Goal: Task Accomplishment & Management: Manage account settings

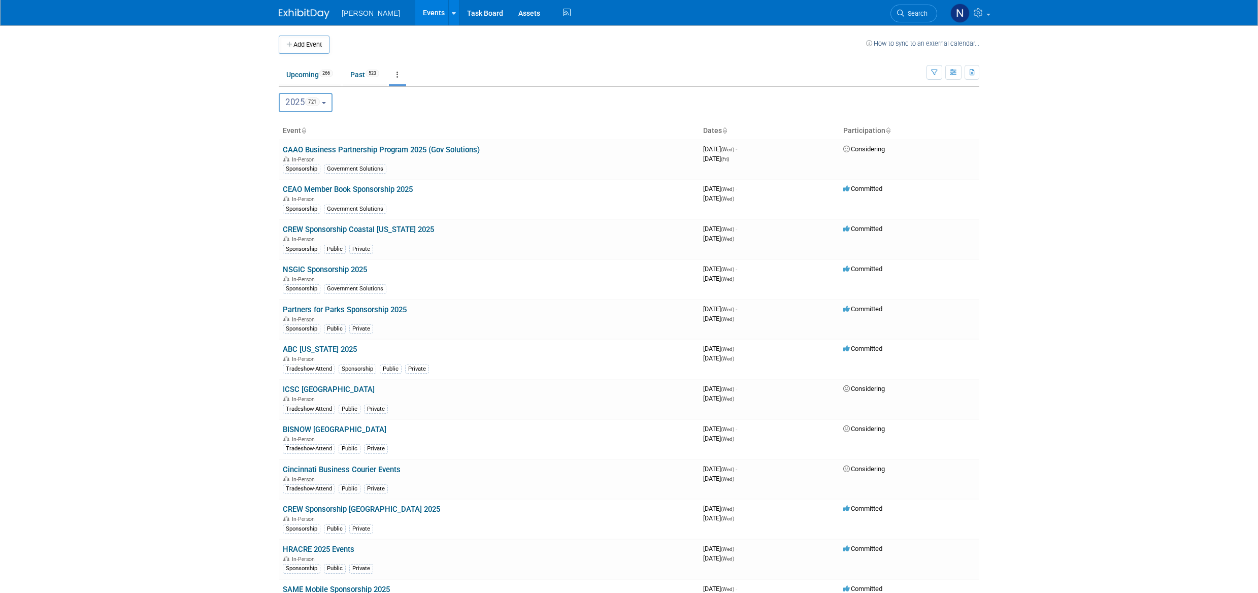
click at [935, 76] on button "button" at bounding box center [934, 72] width 16 height 15
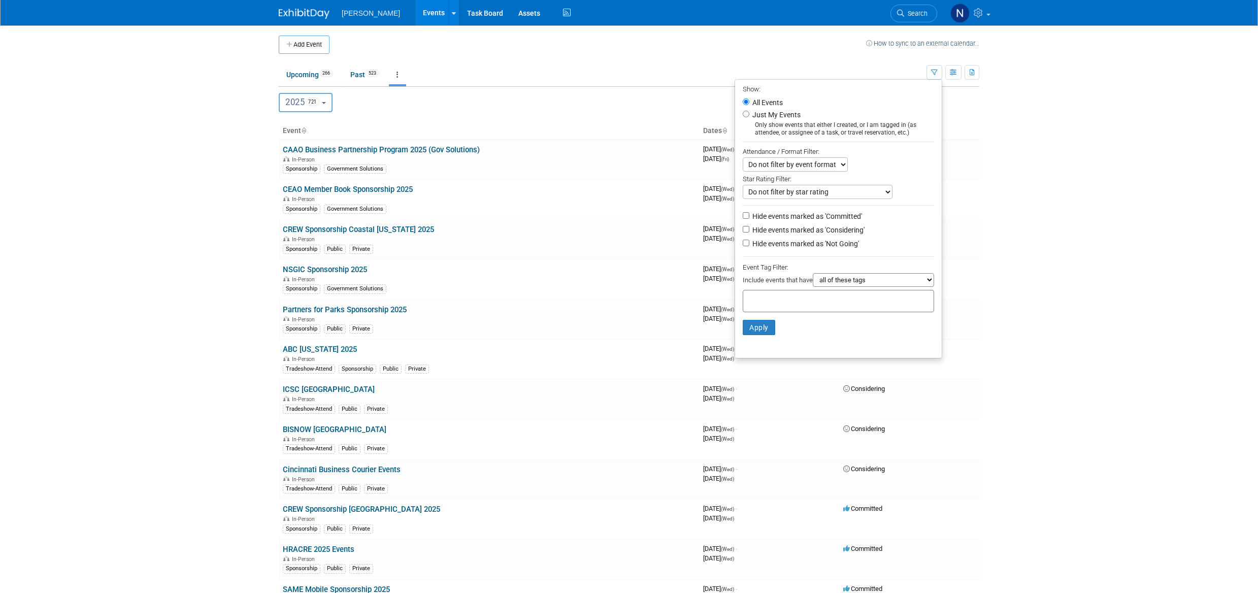
drag, startPoint x: 926, startPoint y: 280, endPoint x: 941, endPoint y: 292, distance: 18.7
click at [926, 280] on select "all of these tags any one of these tags only and exactly these specific tags" at bounding box center [873, 280] width 121 height 14
click at [786, 336] on li "Apply Clear Filters" at bounding box center [838, 327] width 207 height 30
click at [924, 284] on select "all of these tags any one of these tags only and exactly these specific tags" at bounding box center [873, 280] width 121 height 14
click at [807, 340] on li "Apply Clear Filters" at bounding box center [838, 327] width 207 height 30
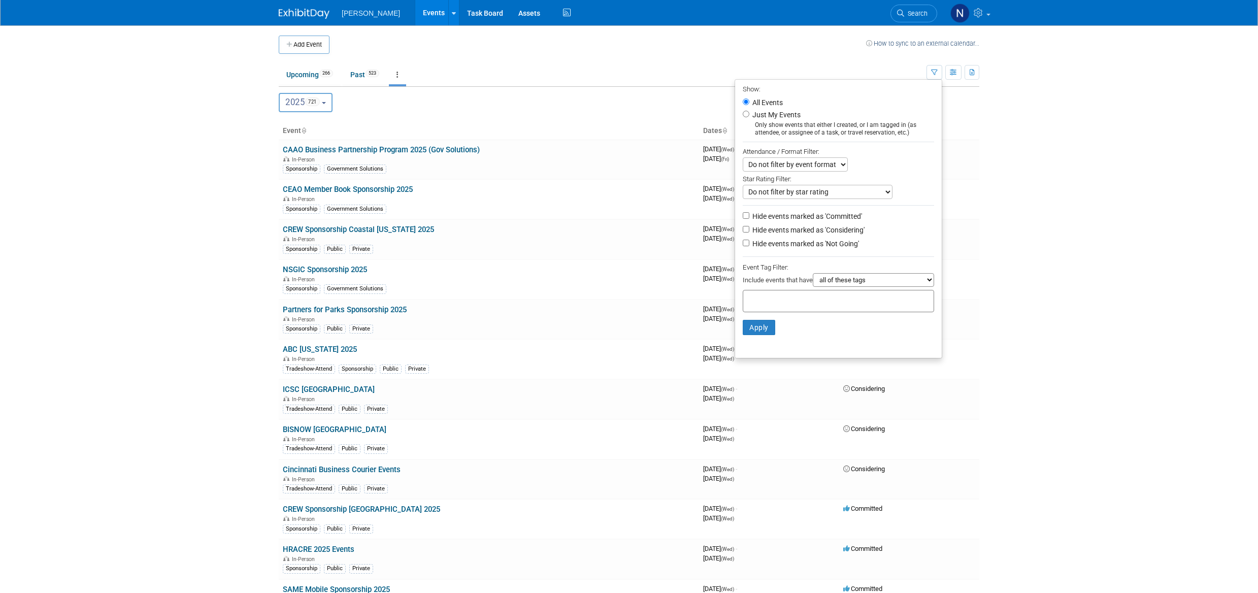
click at [938, 71] on button "button" at bounding box center [934, 72] width 16 height 15
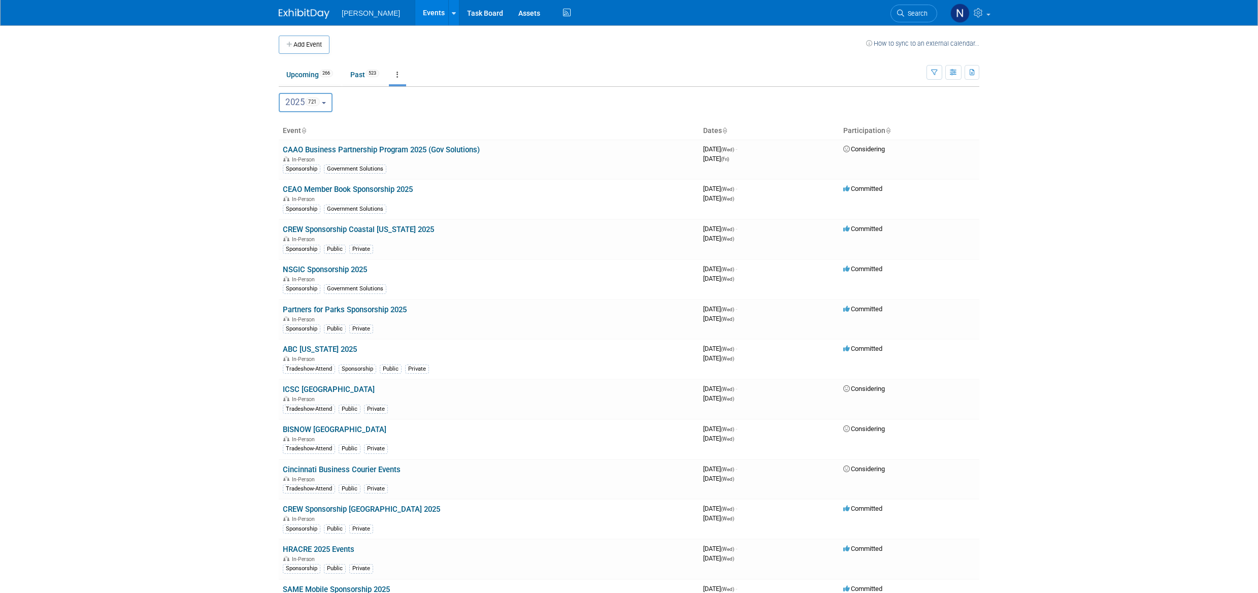
click at [938, 71] on button "button" at bounding box center [934, 72] width 16 height 15
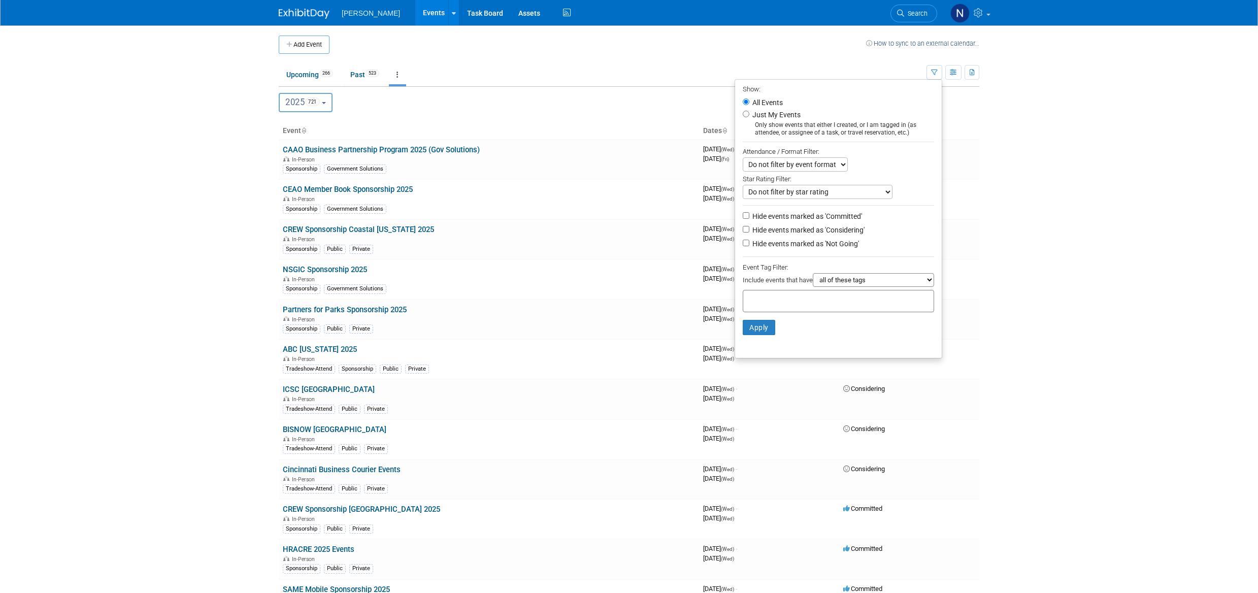
click at [750, 117] on label "Just My Events" at bounding box center [775, 115] width 50 height 10
click at [746, 117] on input "Just My Events" at bounding box center [746, 114] width 7 height 7
radio input "true"
click at [928, 283] on select "all of these tags any one of these tags only and exactly these specific tags" at bounding box center [873, 280] width 121 height 14
click at [927, 284] on select "all of these tags any one of these tags only and exactly these specific tags" at bounding box center [873, 280] width 121 height 14
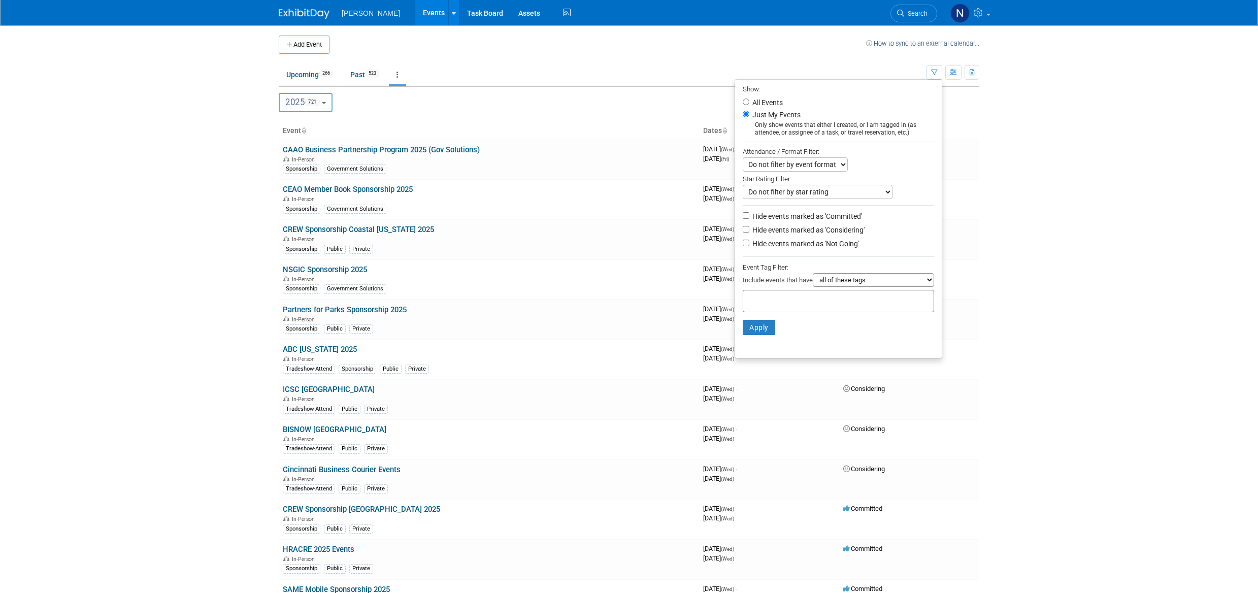
click at [925, 284] on select "all of these tags any one of these tags only and exactly these specific tags" at bounding box center [873, 280] width 121 height 14
click at [916, 343] on li "Apply Clear Filters" at bounding box center [838, 327] width 207 height 30
click at [1003, 146] on body "Woolpert Events Add Event Bulk Upload Events Shareable Event Boards Recently Vi…" at bounding box center [629, 296] width 1258 height 593
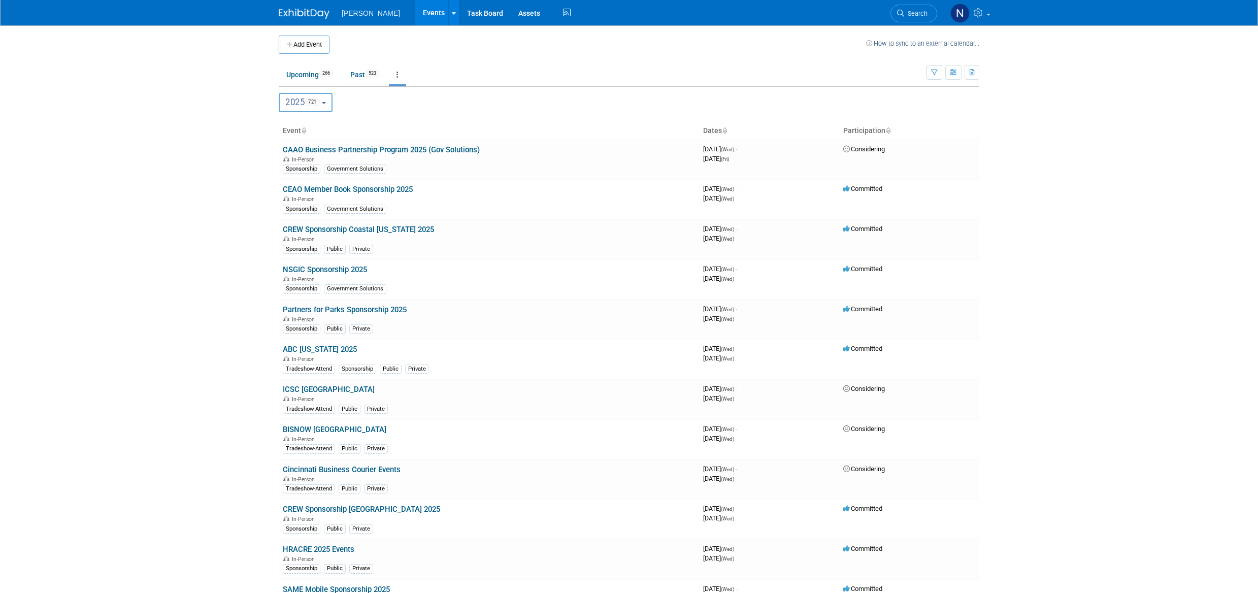
click at [932, 74] on icon "button" at bounding box center [934, 73] width 7 height 7
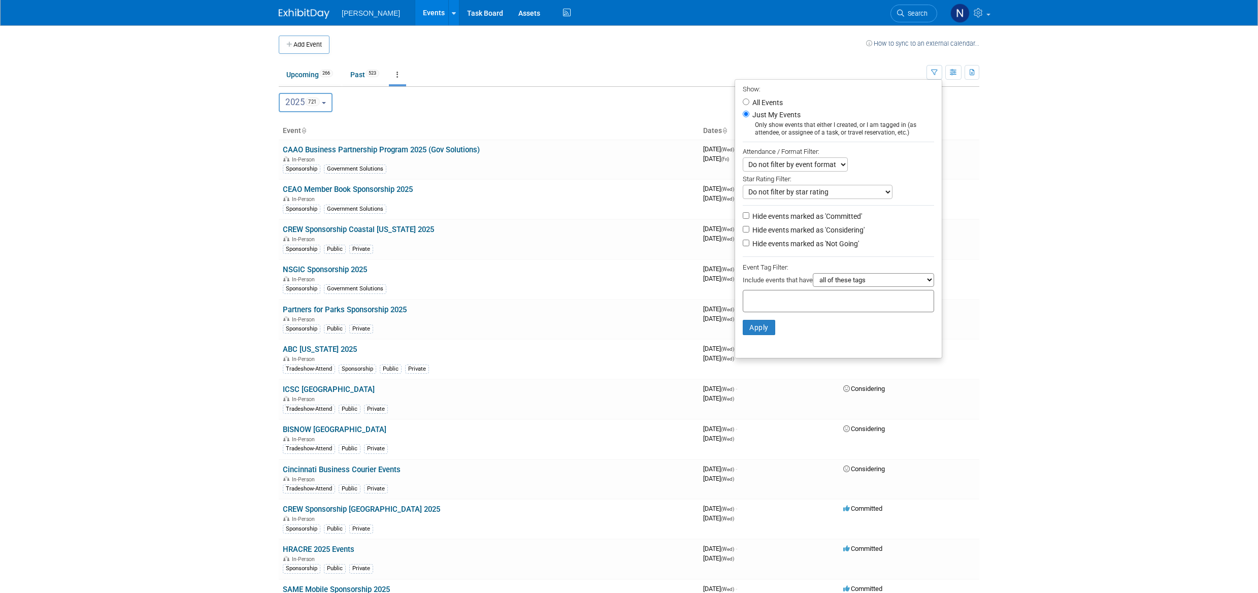
click at [882, 193] on select "Do not filter by star rating Only show events with no ratings (0 stars) Only sh…" at bounding box center [818, 192] width 150 height 14
click at [834, 167] on select "Do not filter by event format Only show In-Person events Only show Virtual even…" at bounding box center [795, 164] width 105 height 14
click at [1006, 166] on body "Woolpert Events Add Event Bulk Upload Events Shareable Event Boards Recently Vi…" at bounding box center [629, 296] width 1258 height 593
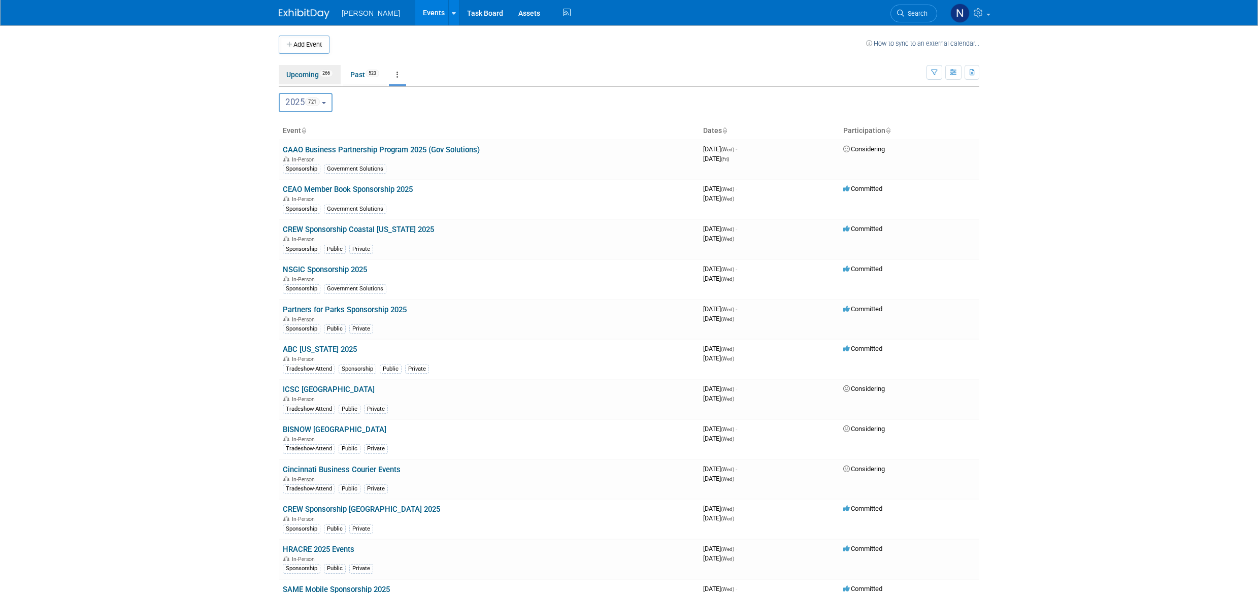
click at [326, 76] on span "266" at bounding box center [326, 74] width 14 height 8
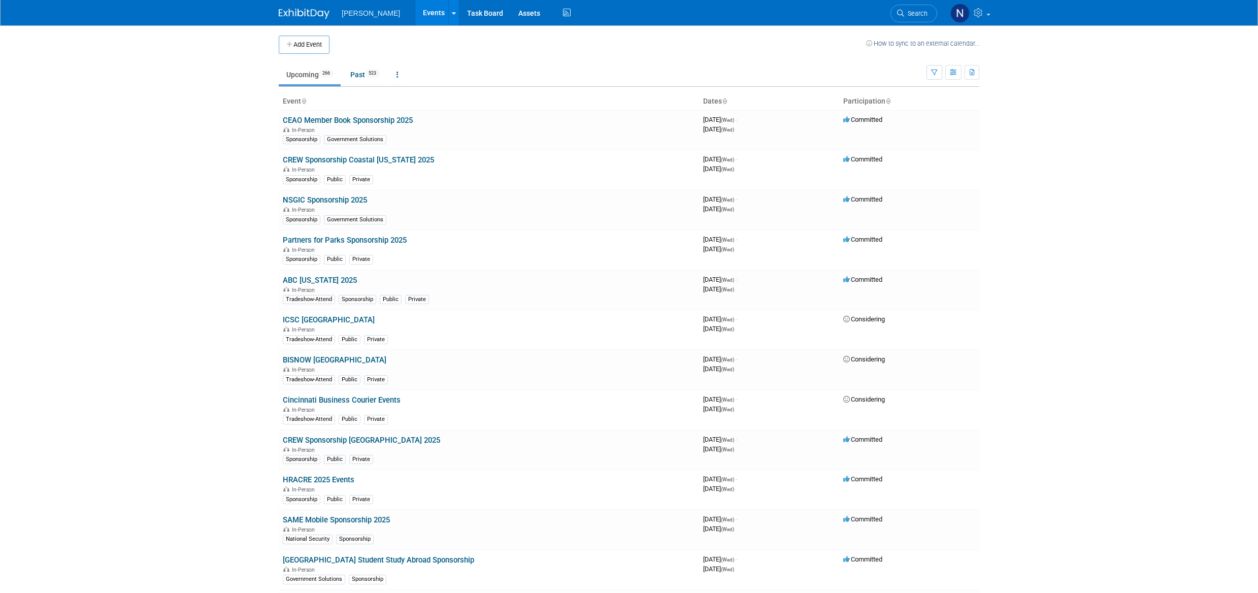
click at [931, 75] on icon "button" at bounding box center [934, 73] width 7 height 7
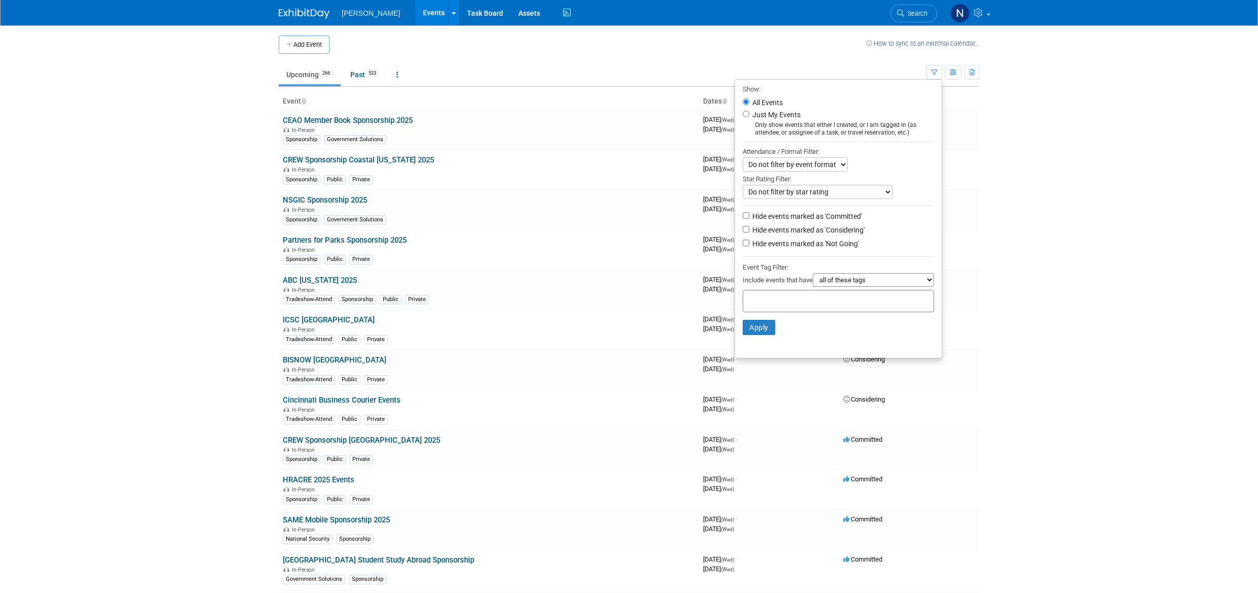
click at [928, 283] on select "all of these tags any one of these tags only and exactly these specific tags" at bounding box center [873, 280] width 121 height 14
click at [855, 349] on ul "Show: All Events Just My Events Only show events that either I created, or I am…" at bounding box center [838, 218] width 208 height 279
click at [597, 71] on ul "Upcoming 266 Past 523 All Events 789 Past and Upcoming Grouped Annually Events …" at bounding box center [603, 75] width 648 height 23
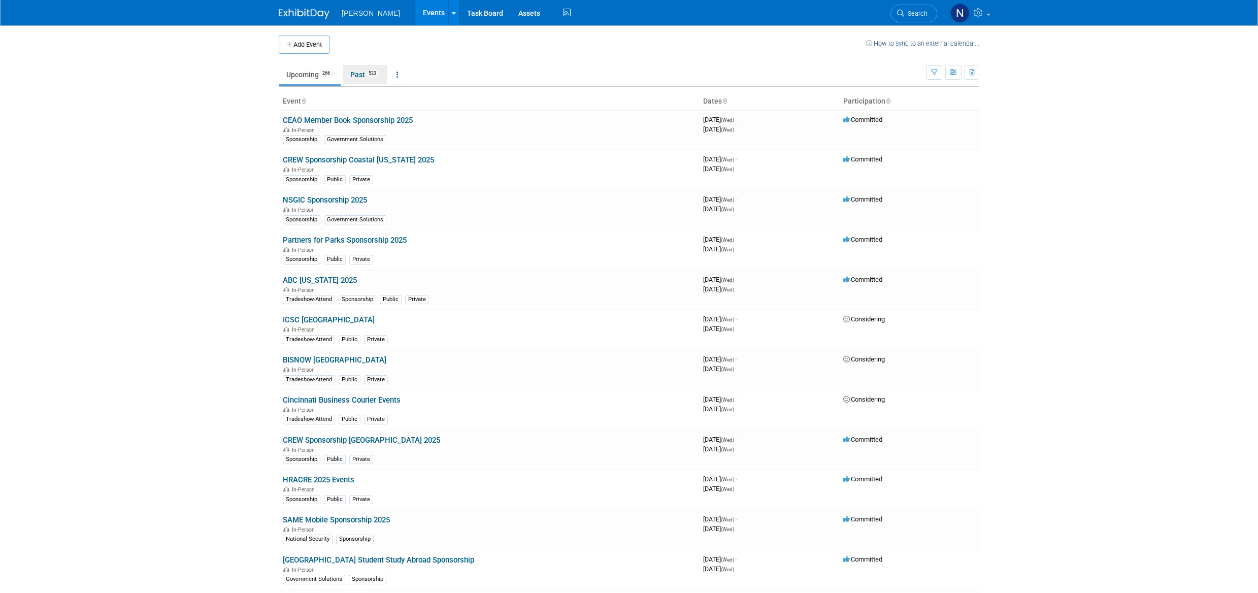
click at [359, 76] on link "Past 523" at bounding box center [365, 74] width 44 height 19
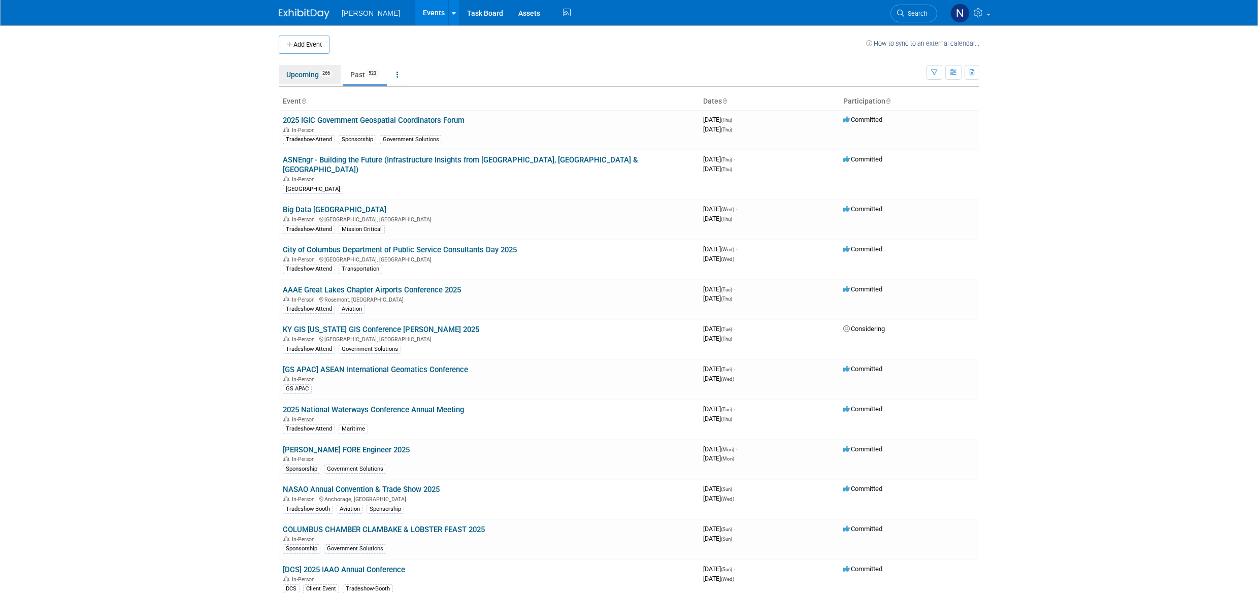
click at [326, 74] on span "266" at bounding box center [326, 74] width 14 height 8
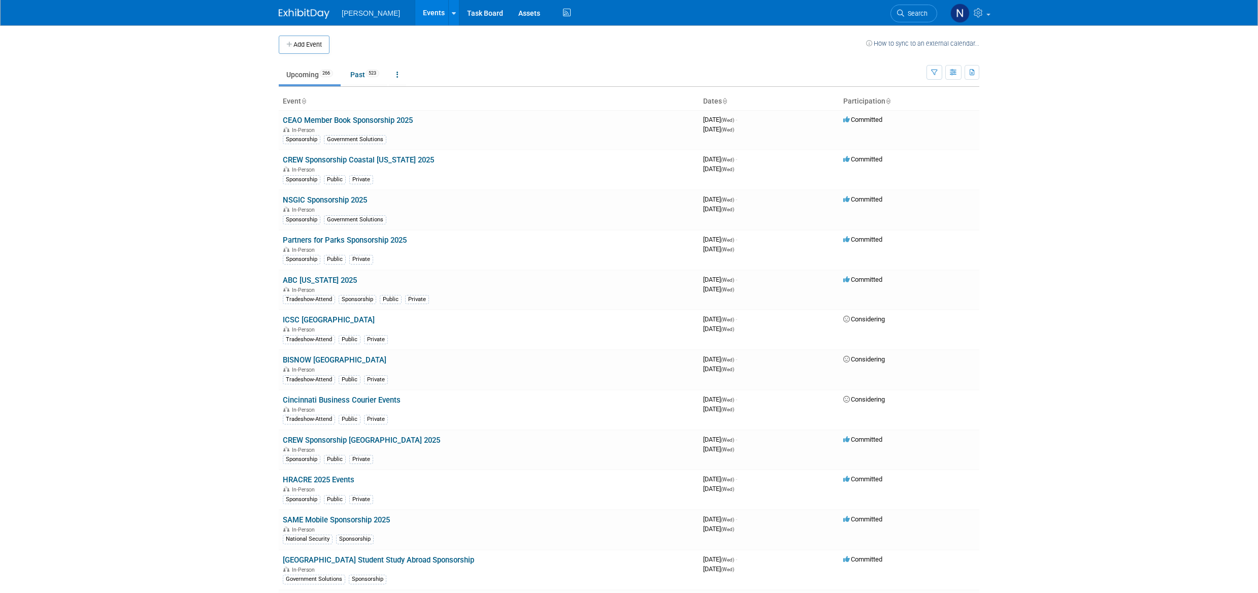
click at [933, 73] on icon "button" at bounding box center [934, 73] width 7 height 7
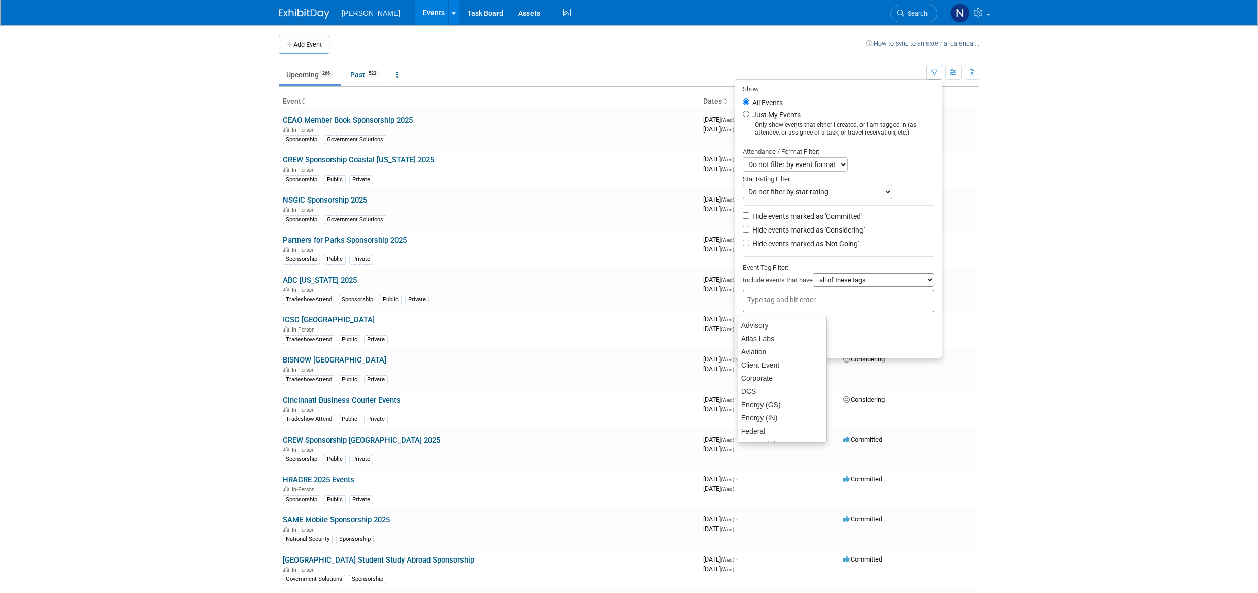
click at [751, 302] on input "text" at bounding box center [787, 299] width 81 height 10
click at [773, 375] on div "Mission Critical" at bounding box center [782, 380] width 89 height 14
type input "Mission Critical"
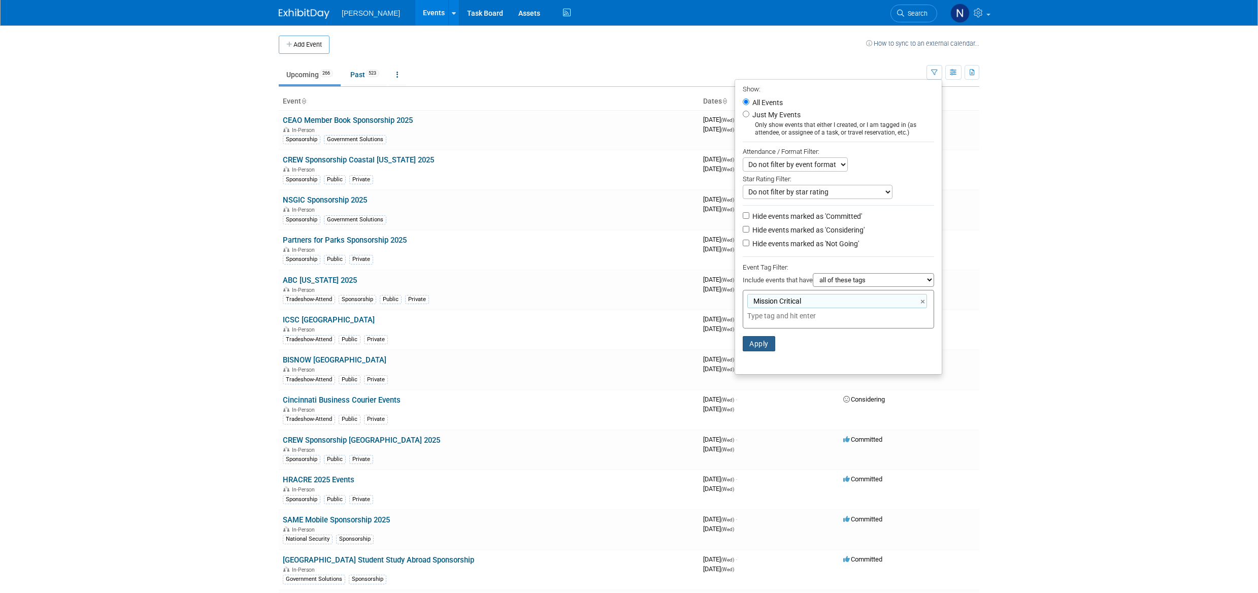
click at [745, 350] on button "Apply" at bounding box center [759, 343] width 32 height 15
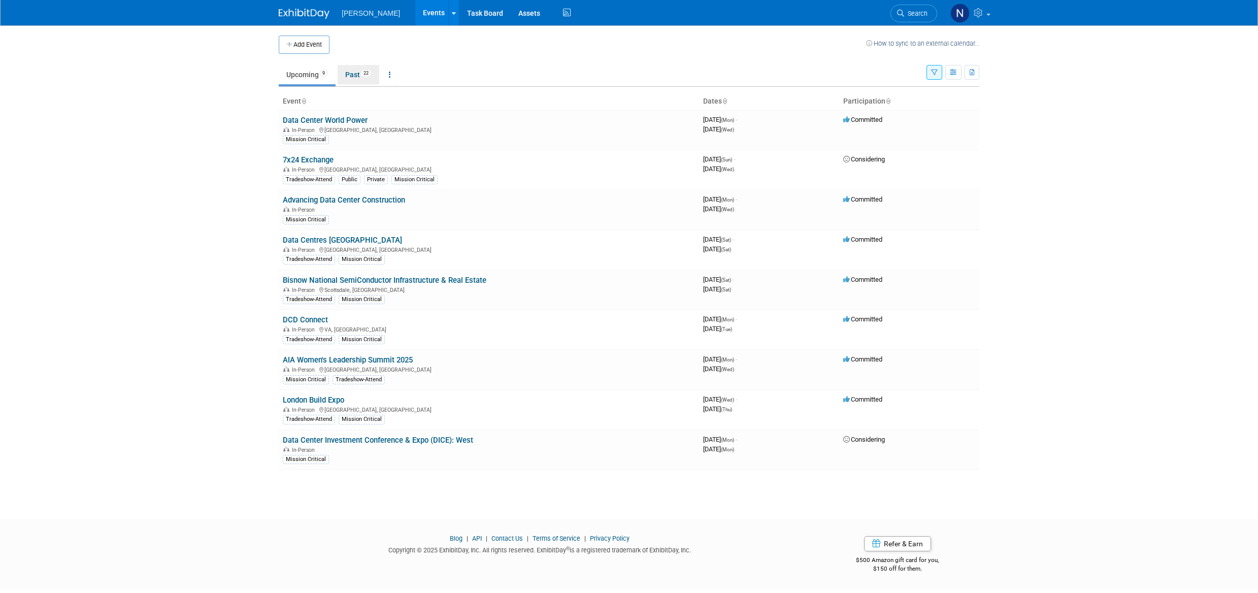
click at [353, 75] on link "Past 22" at bounding box center [359, 74] width 42 height 19
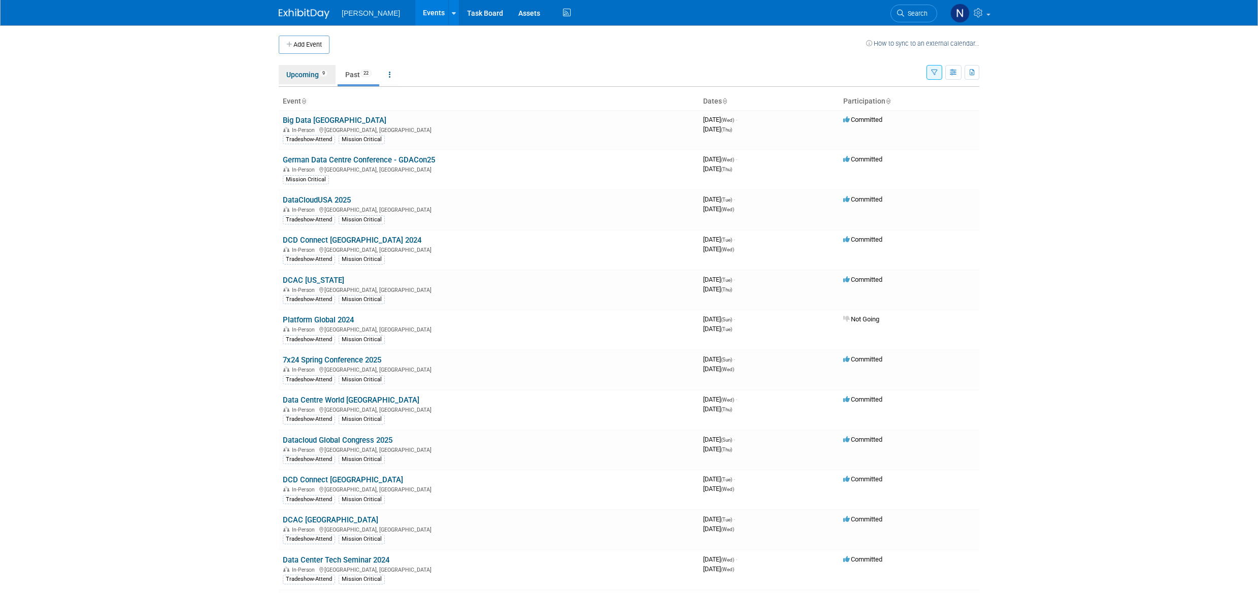
click at [299, 79] on link "Upcoming 9" at bounding box center [307, 74] width 57 height 19
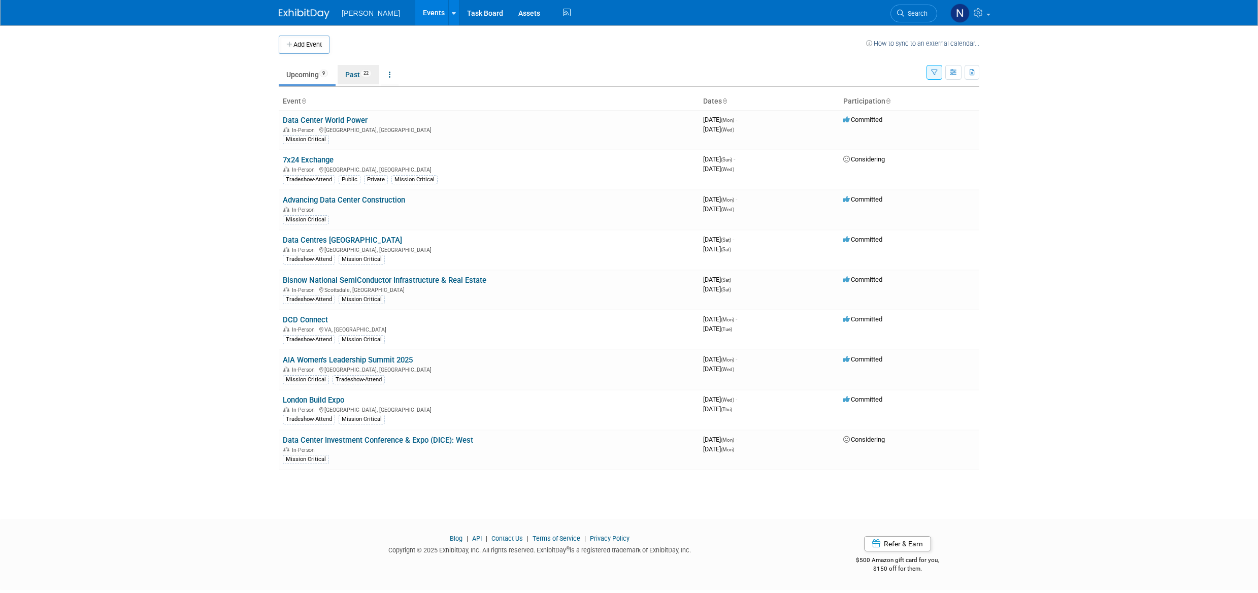
click at [354, 77] on link "Past 22" at bounding box center [359, 74] width 42 height 19
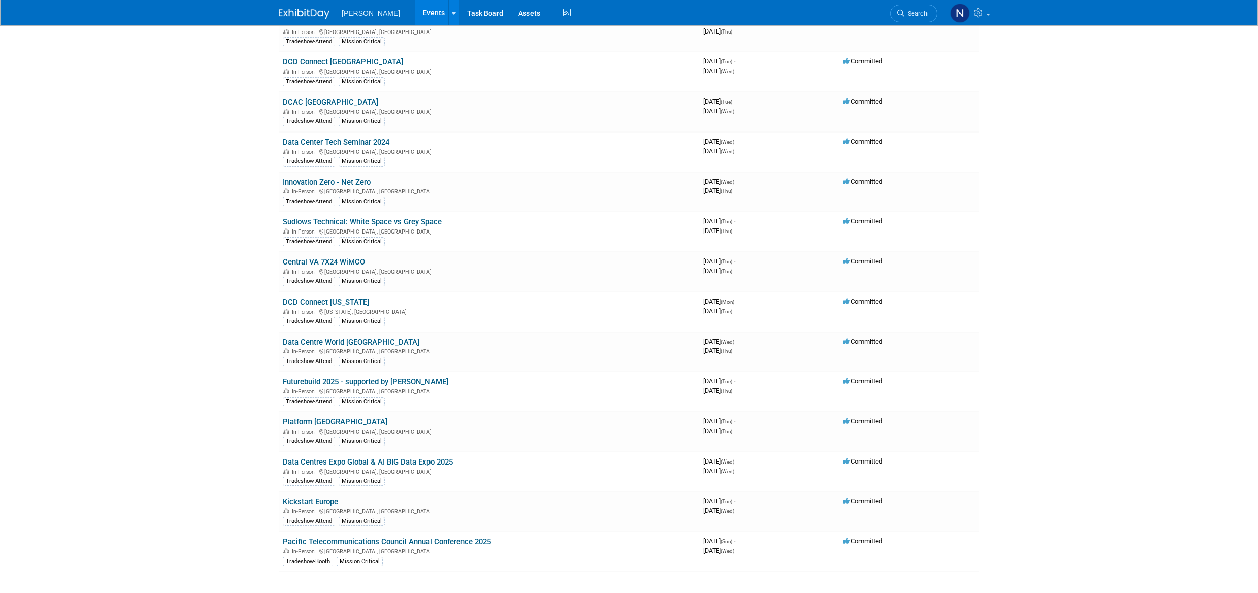
scroll to position [457, 0]
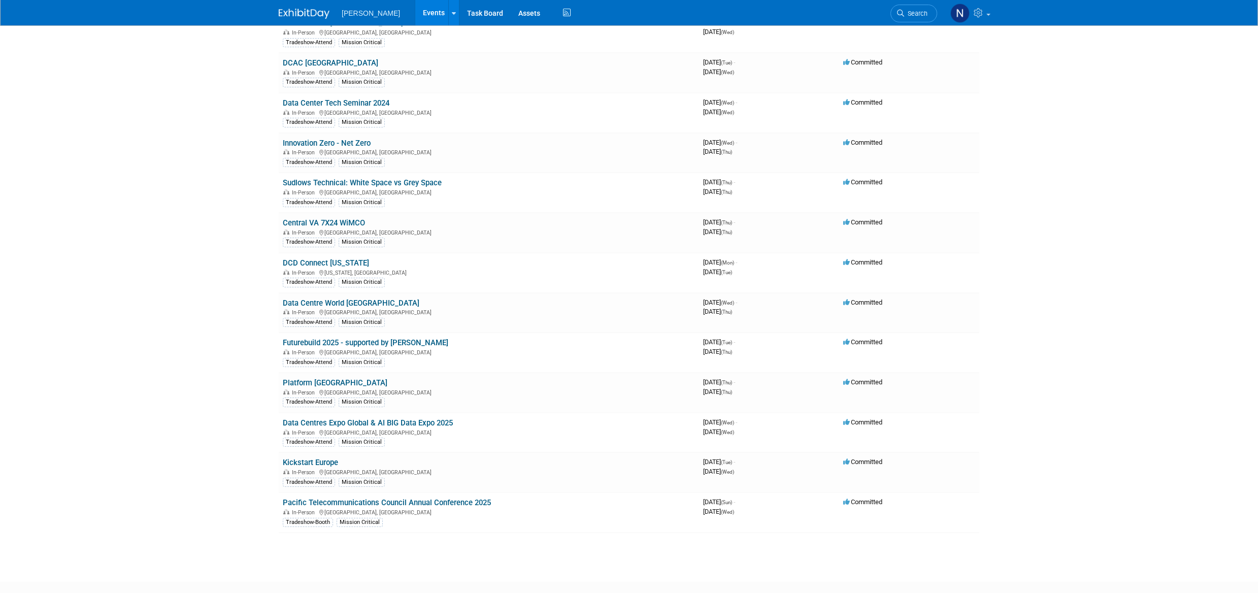
click at [298, 383] on link "Platform [GEOGRAPHIC_DATA]" at bounding box center [335, 382] width 105 height 9
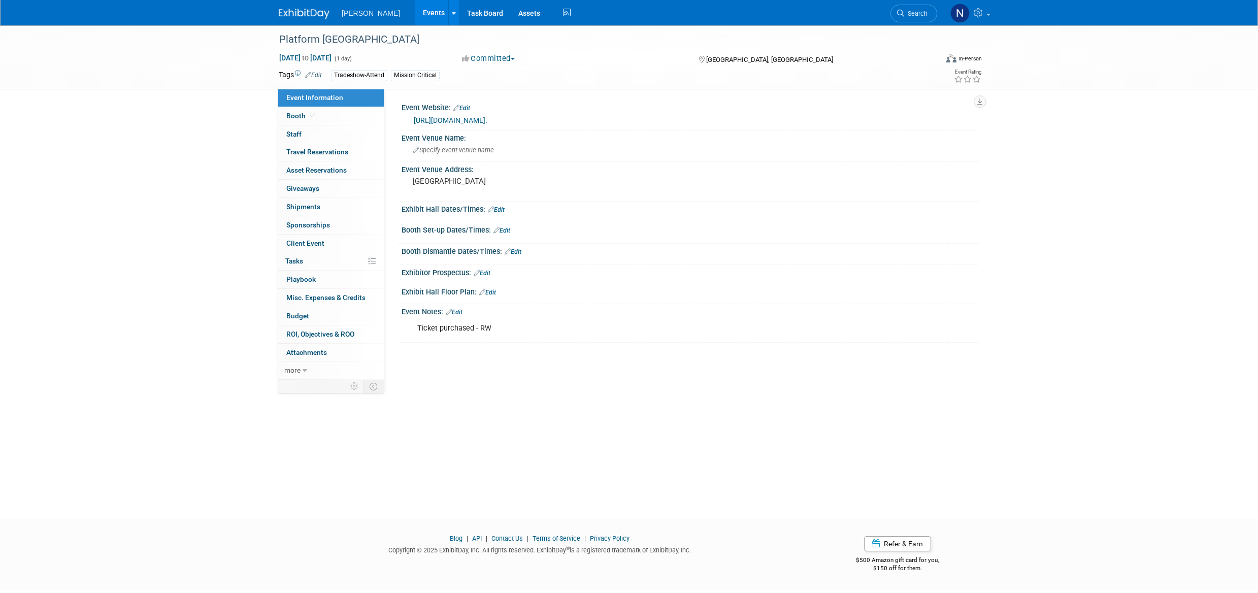
click at [304, 372] on icon at bounding box center [305, 370] width 5 height 7
click at [514, 61] on button "Committed" at bounding box center [488, 58] width 60 height 11
click at [298, 40] on div "Platform [GEOGRAPHIC_DATA]" at bounding box center [599, 39] width 646 height 18
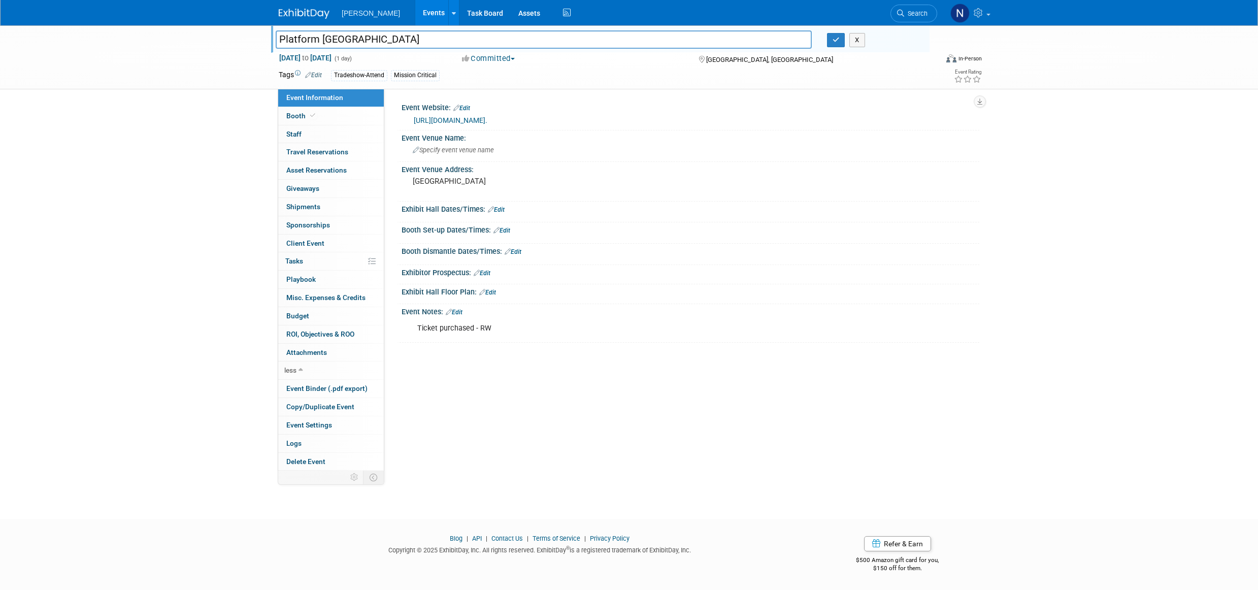
click at [767, 201] on div "Event Venue Address: London" at bounding box center [688, 181] width 582 height 39
click at [1070, 178] on div "Platform UK Platform UK X Feb 6, 2025 to Feb 6, 2025 (1 day) Feb 6, 2025 to Feb…" at bounding box center [629, 262] width 1258 height 475
click at [310, 317] on link "Budget" at bounding box center [331, 316] width 106 height 18
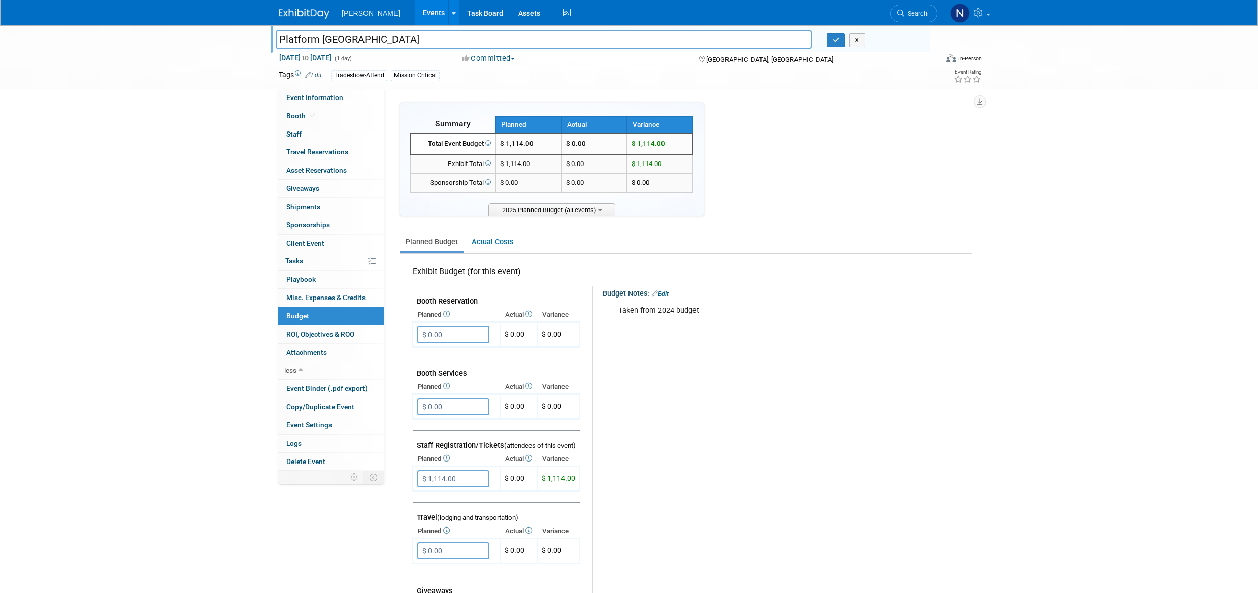
click at [487, 243] on link "Actual Costs" at bounding box center [491, 241] width 53 height 19
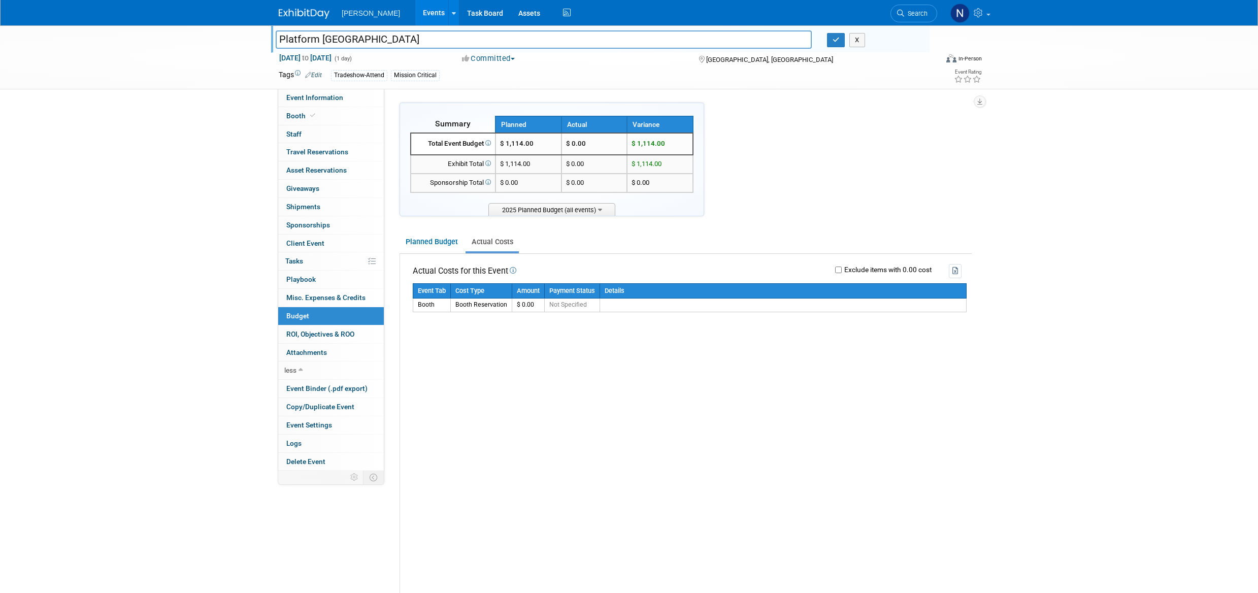
click at [436, 245] on link "Planned Budget" at bounding box center [431, 241] width 64 height 19
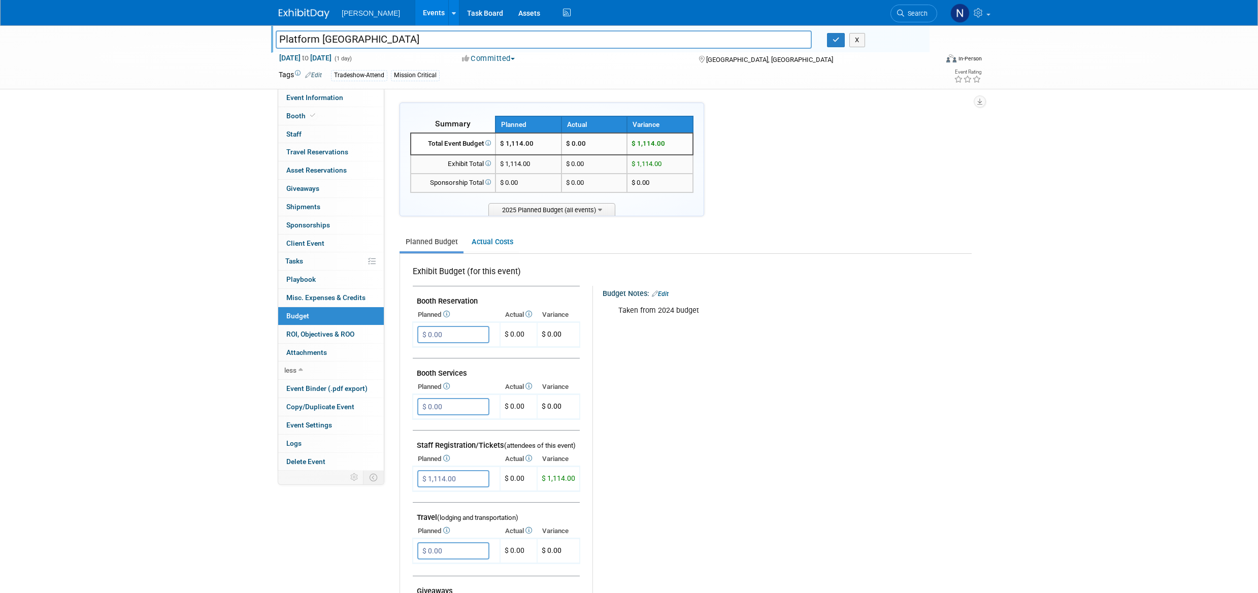
click at [493, 243] on link "Actual Costs" at bounding box center [491, 241] width 53 height 19
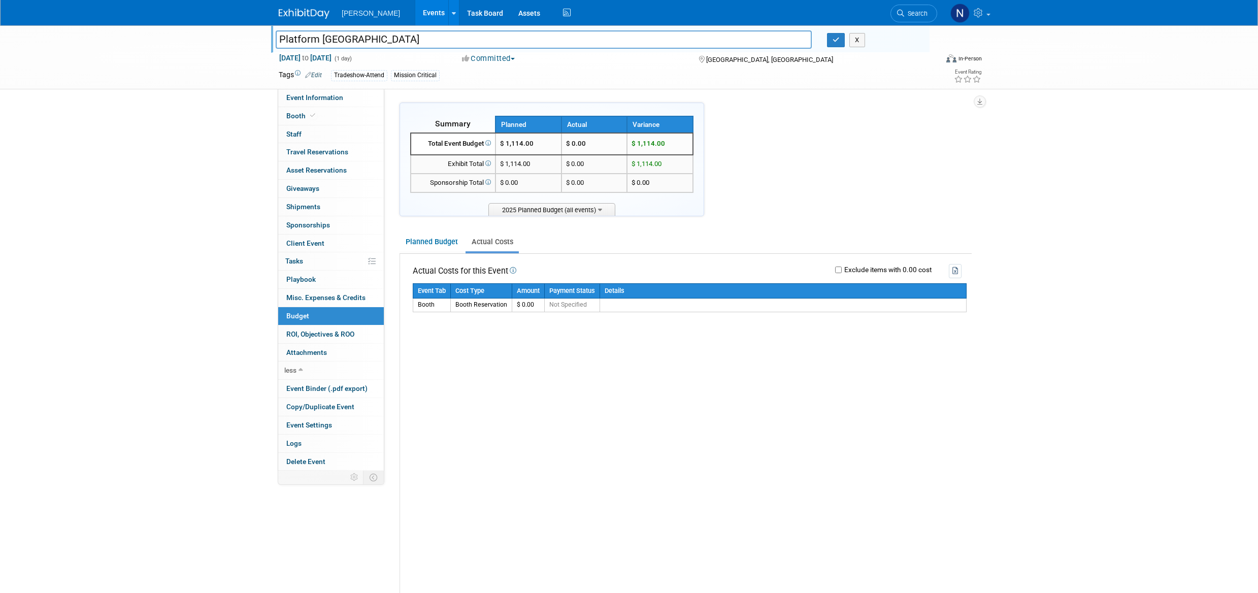
click at [416, 245] on link "Planned Budget" at bounding box center [431, 241] width 64 height 19
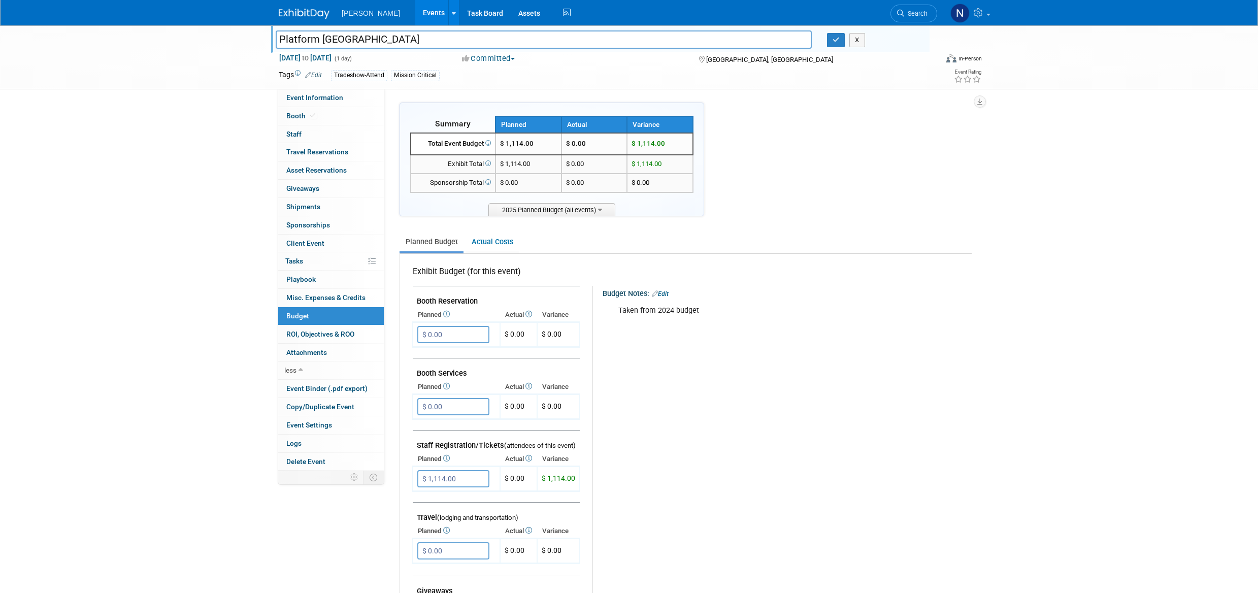
click at [315, 153] on span "Travel Reservations 0" at bounding box center [317, 152] width 62 height 8
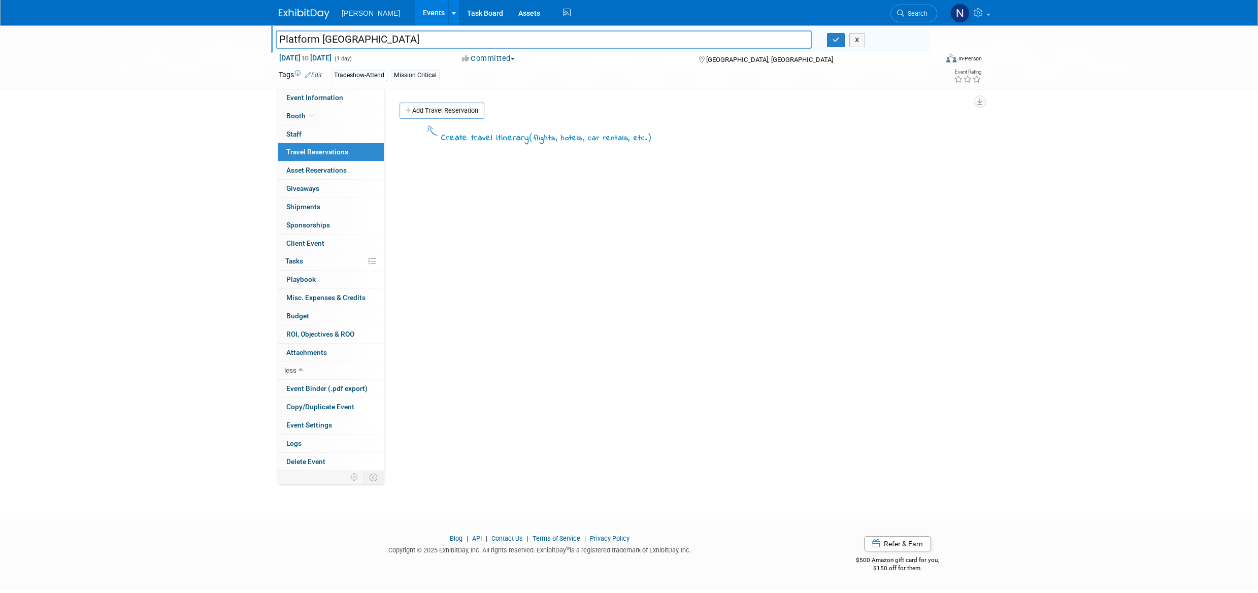
click at [323, 138] on link "0 Staff 0" at bounding box center [331, 134] width 106 height 18
click at [462, 113] on button "Toggle Dropdown" at bounding box center [461, 111] width 10 height 16
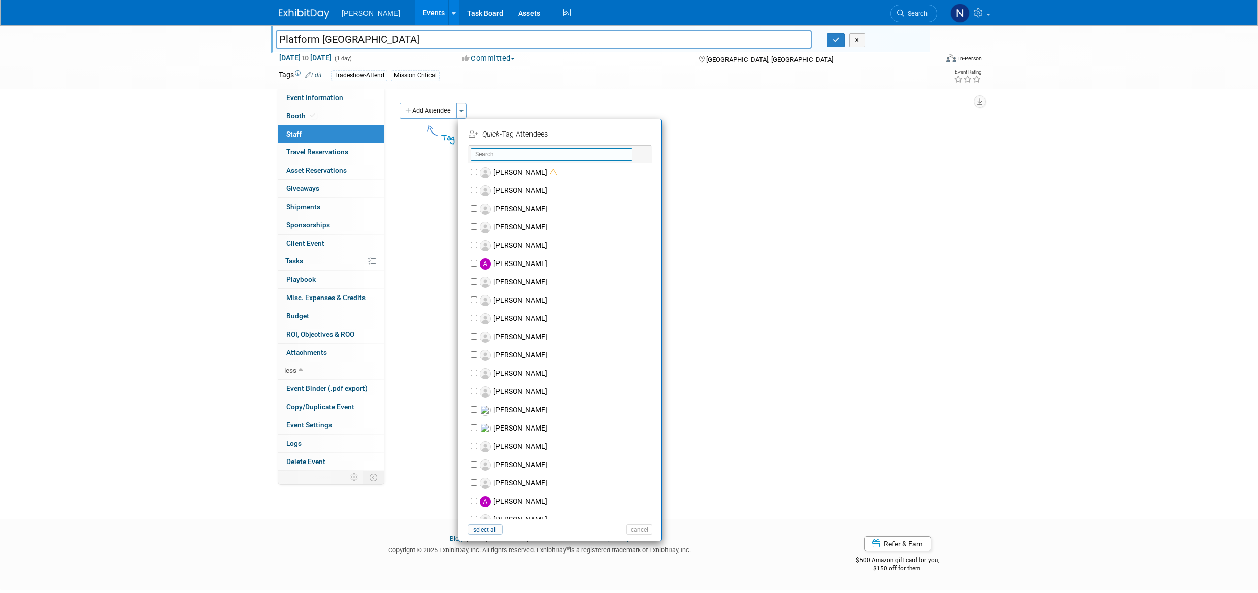
click at [544, 152] on input "text" at bounding box center [551, 154] width 161 height 13
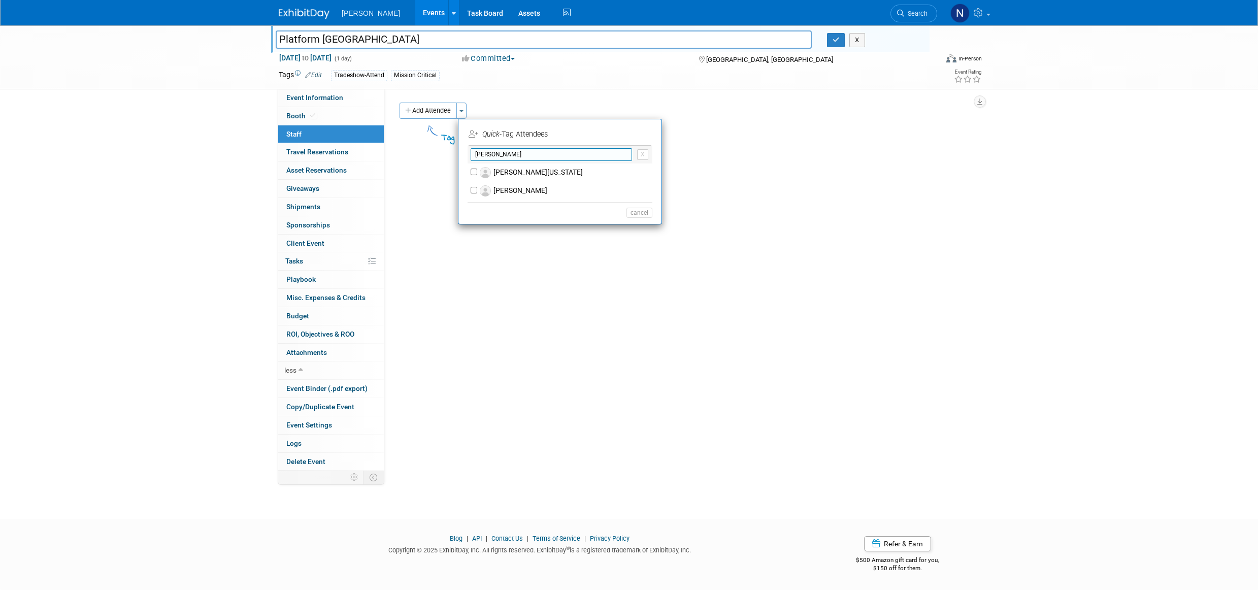
type input "richard"
click at [533, 192] on label "[PERSON_NAME]" at bounding box center [566, 191] width 179 height 18
click at [477, 192] on input "[PERSON_NAME]" at bounding box center [474, 190] width 7 height 7
checkbox input "true"
click at [639, 136] on button "Apply" at bounding box center [635, 134] width 31 height 15
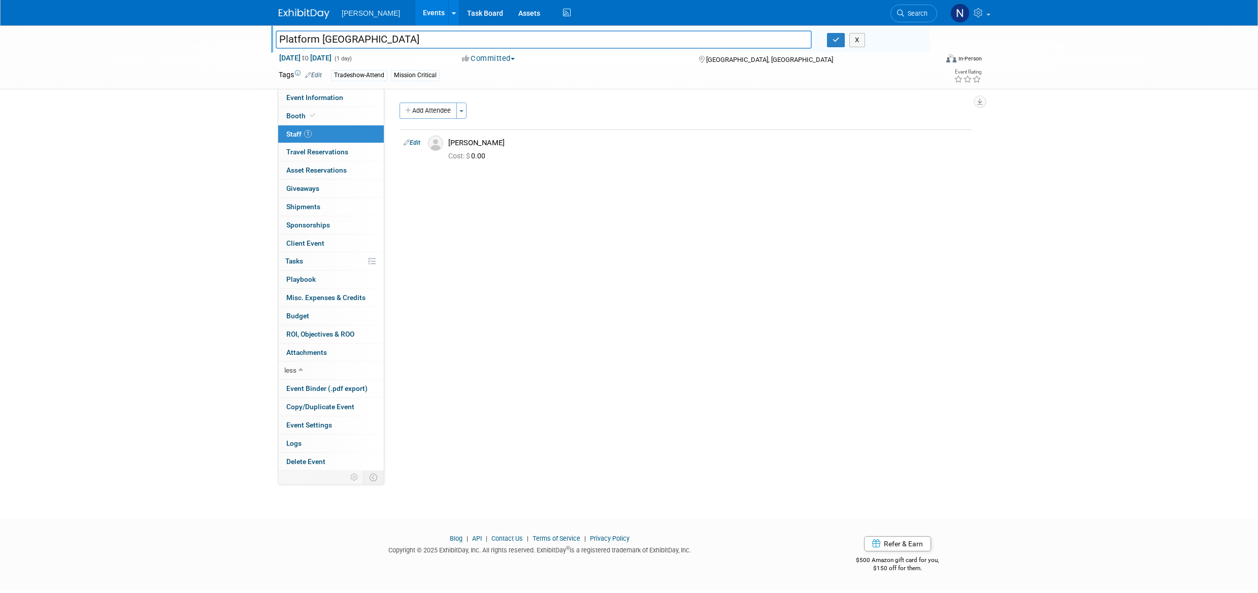
click at [308, 321] on link "Budget" at bounding box center [331, 316] width 106 height 18
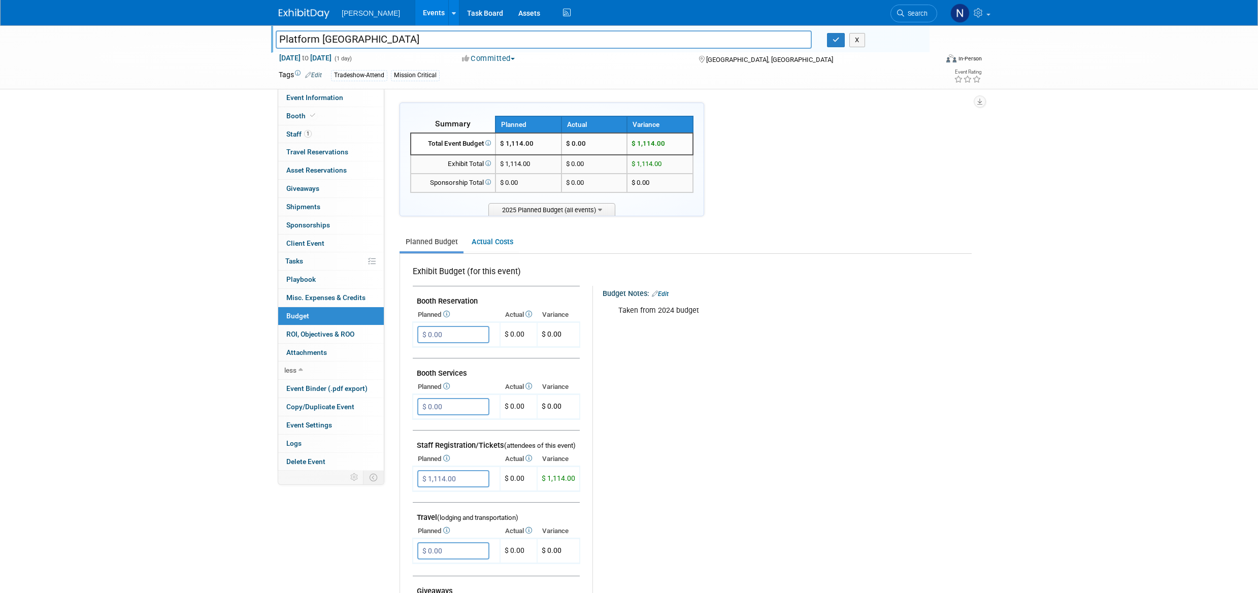
click at [292, 136] on span "Staff 1" at bounding box center [298, 134] width 25 height 8
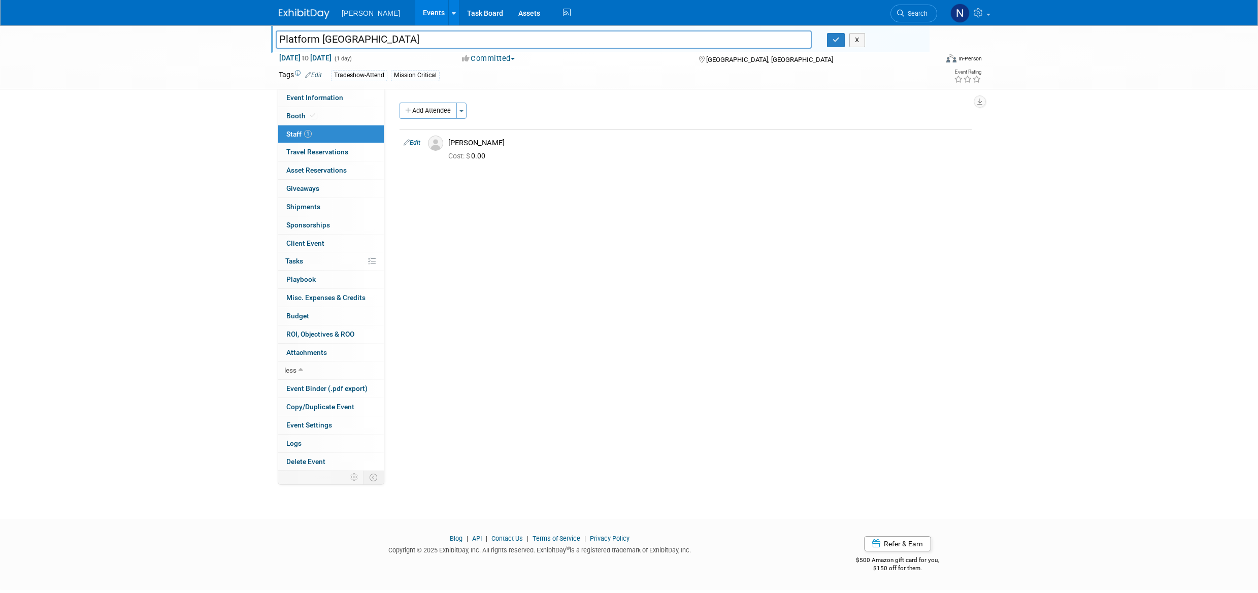
click at [478, 153] on span "Cost: $ 0.00" at bounding box center [468, 156] width 41 height 8
click at [469, 159] on span "Cost: $" at bounding box center [459, 156] width 23 height 8
click at [413, 143] on link "Edit" at bounding box center [412, 142] width 17 height 7
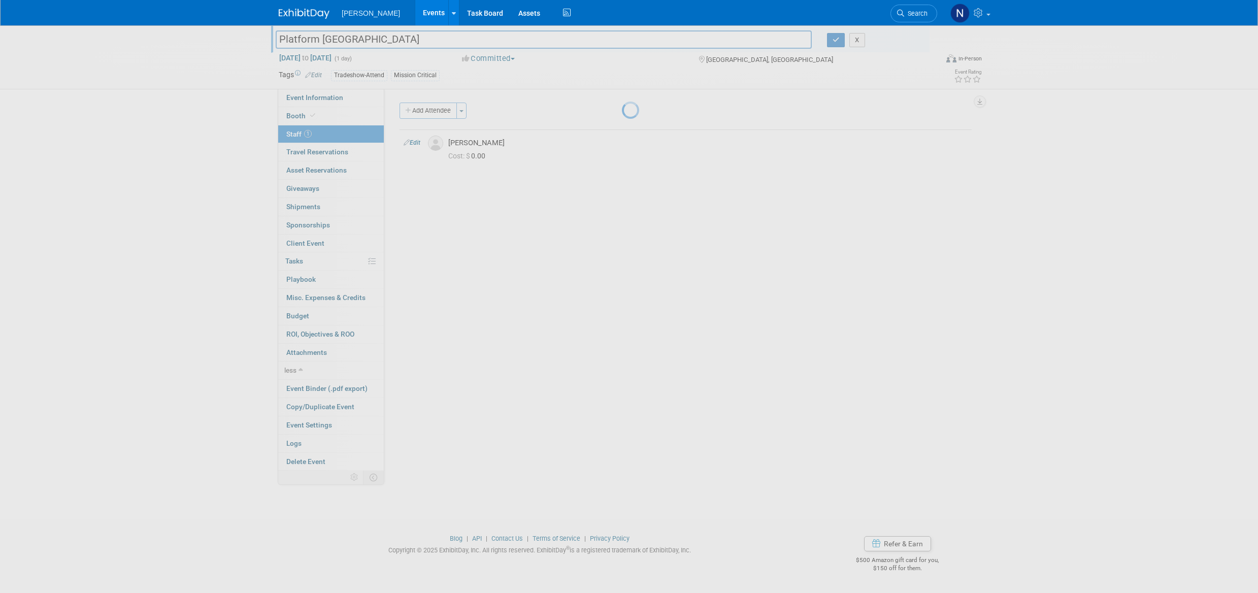
select select "ad81a5a2-041b-4745-8d19-128b6363df49"
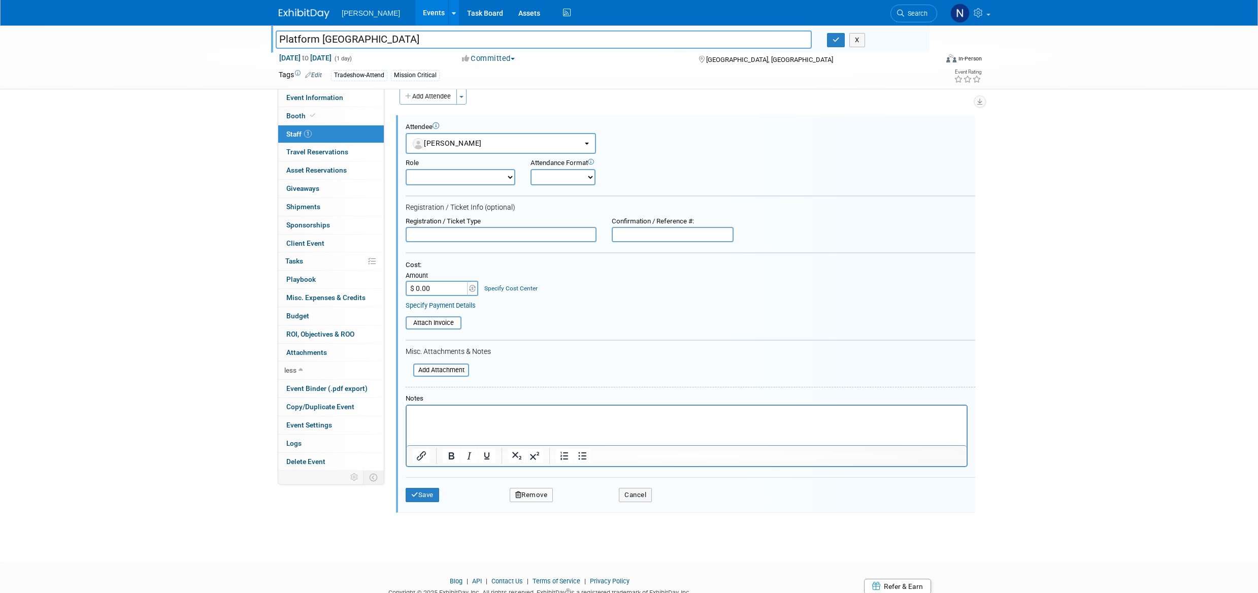
click at [509, 177] on select "Demonstrator Host Planner Presenter Sales Representative Set-up/Dismantle Crew …" at bounding box center [461, 177] width 110 height 16
select select "4"
click at [406, 169] on select "Demonstrator Host Planner Presenter Sales Representative Set-up/Dismantle Crew …" at bounding box center [461, 177] width 110 height 16
click at [442, 291] on input "$ 0.00" at bounding box center [437, 288] width 63 height 15
type input "$ 1,114.00"
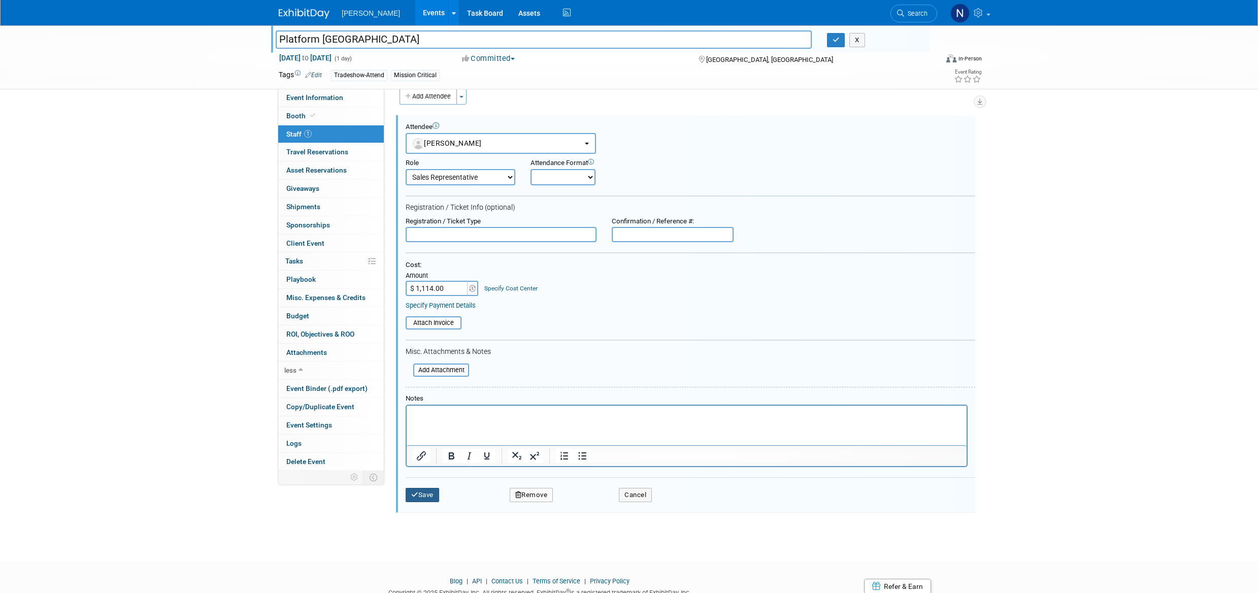
click at [424, 493] on button "Save" at bounding box center [423, 495] width 34 height 14
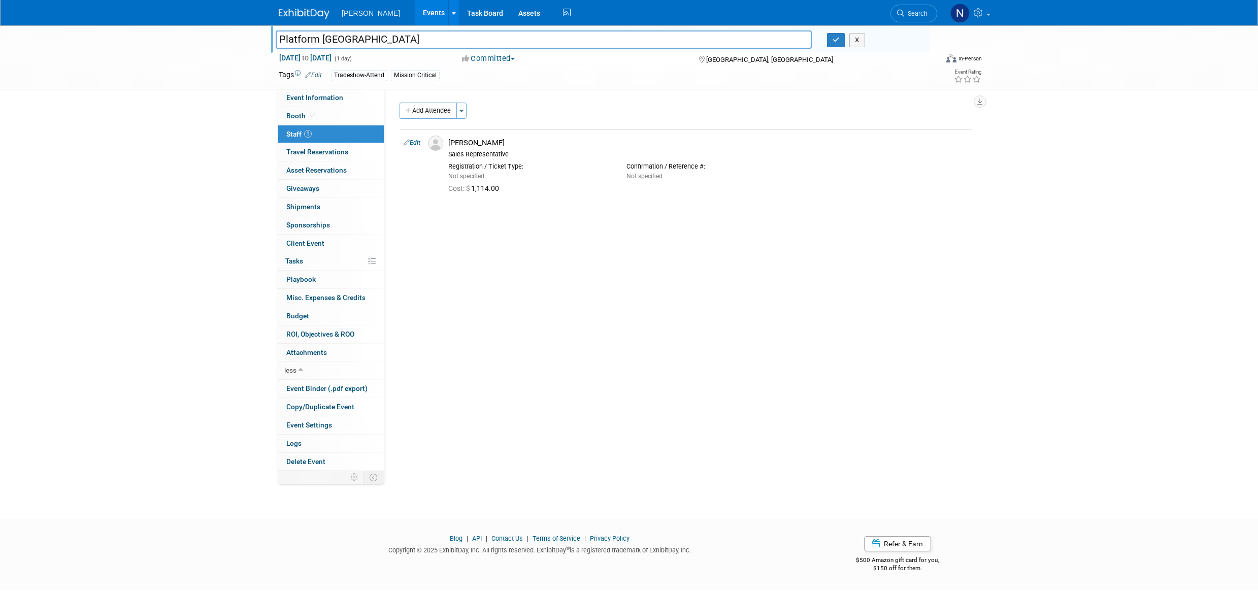
click at [302, 318] on span "Budget" at bounding box center [297, 316] width 23 height 8
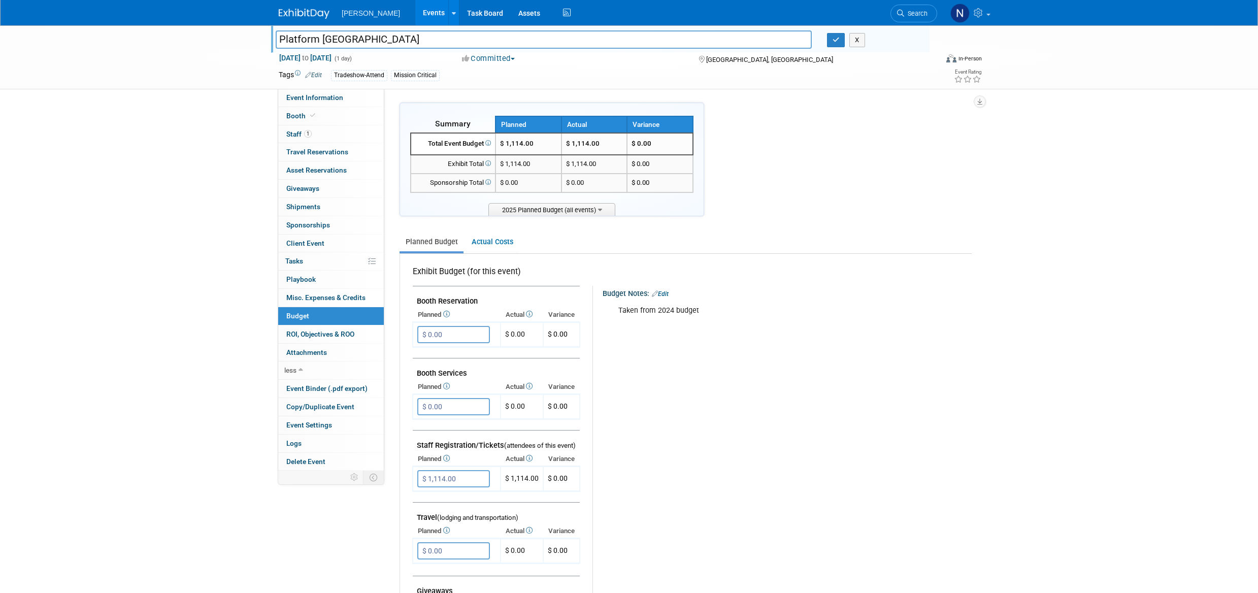
click at [488, 237] on link "Actual Costs" at bounding box center [491, 241] width 53 height 19
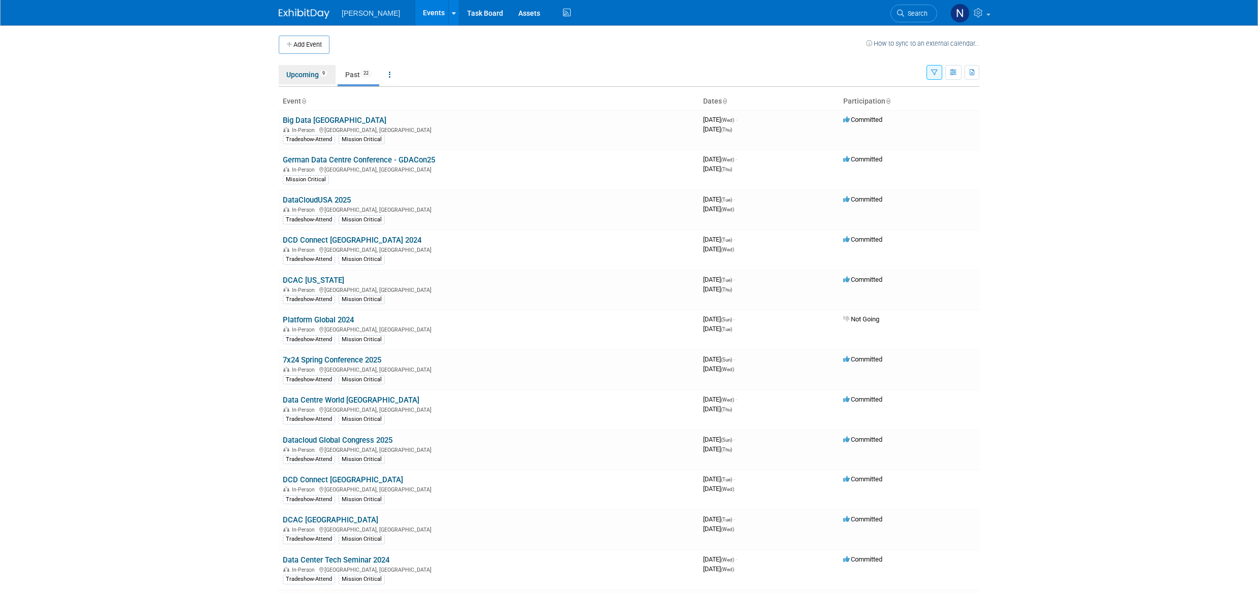
click at [298, 74] on link "Upcoming 9" at bounding box center [307, 74] width 57 height 19
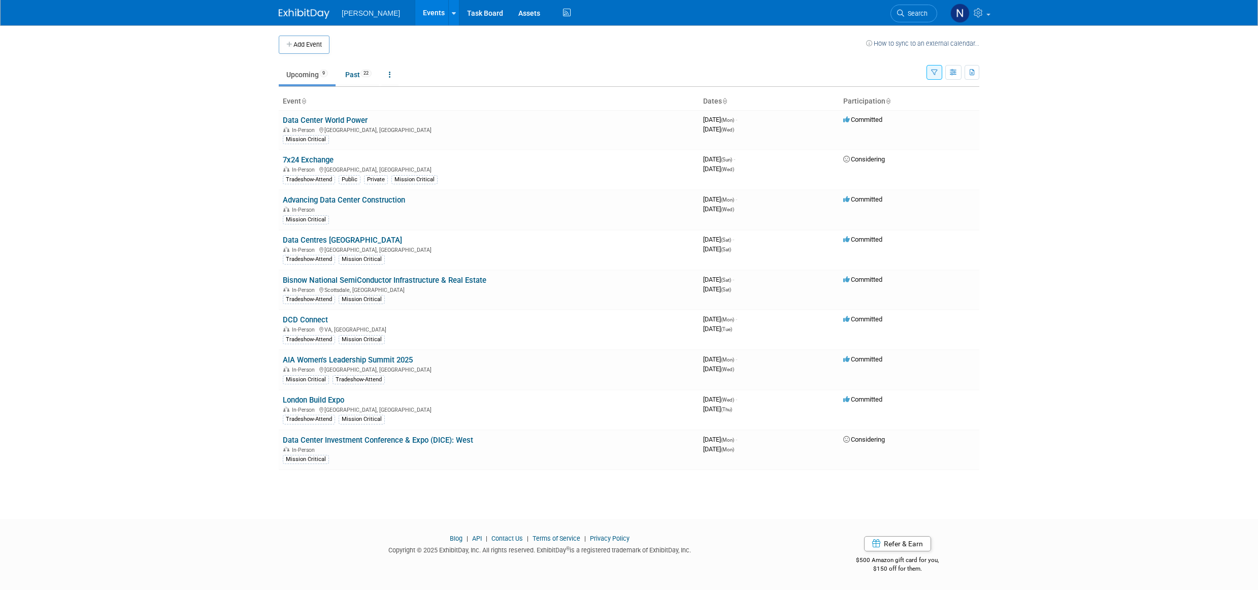
click at [332, 198] on link "Advancing Data Center Construction" at bounding box center [344, 199] width 122 height 9
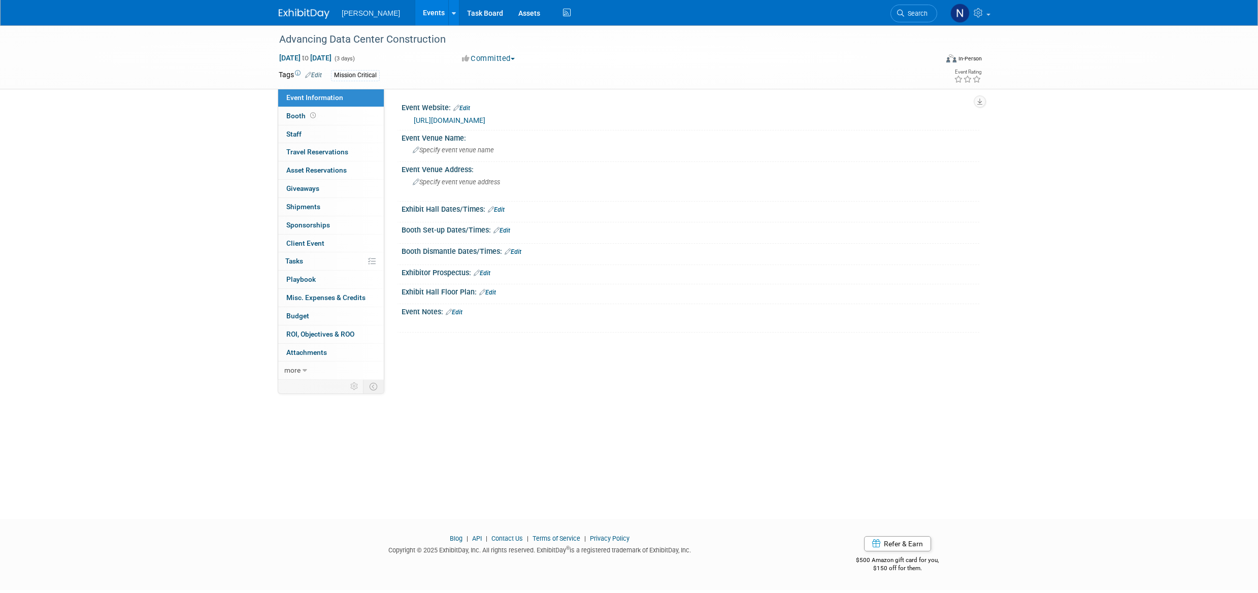
click at [296, 135] on span "Staff 0" at bounding box center [293, 134] width 15 height 8
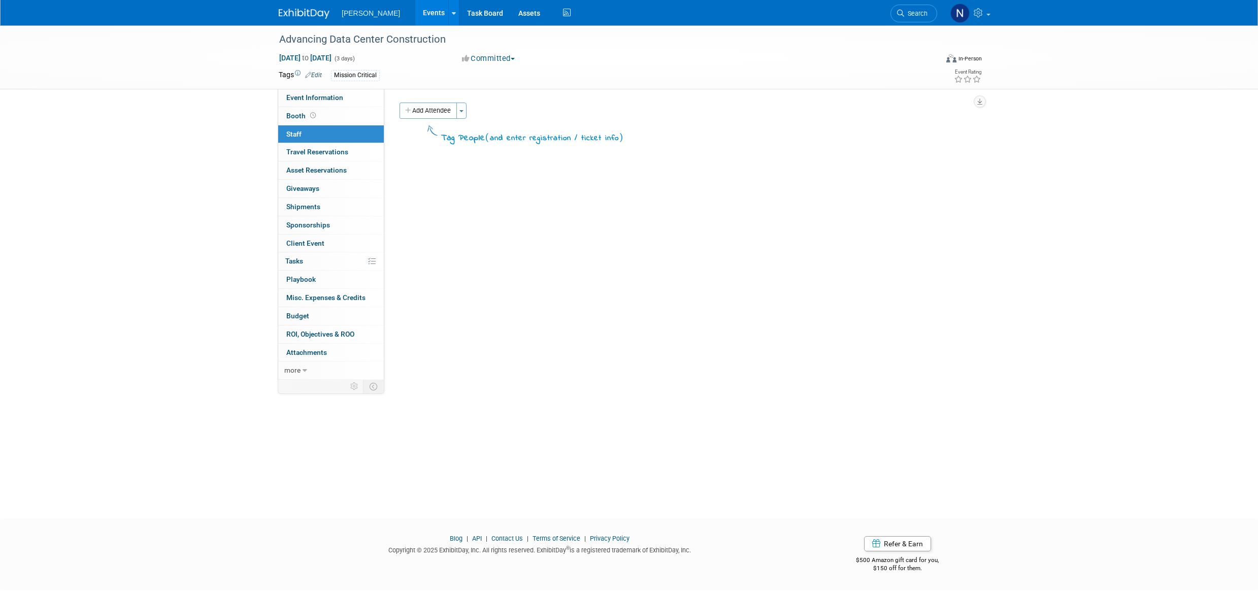
click at [296, 135] on span "Staff 0" at bounding box center [293, 134] width 15 height 8
click at [298, 114] on span "Booth" at bounding box center [301, 116] width 31 height 8
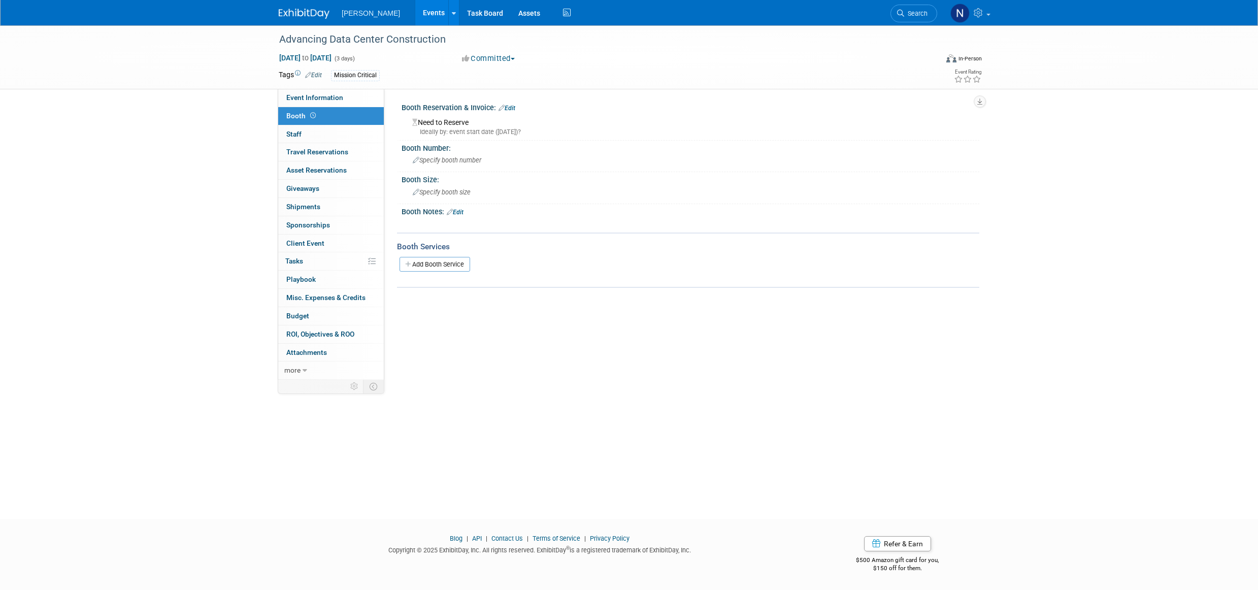
click at [307, 99] on span "Event Information" at bounding box center [314, 97] width 57 height 8
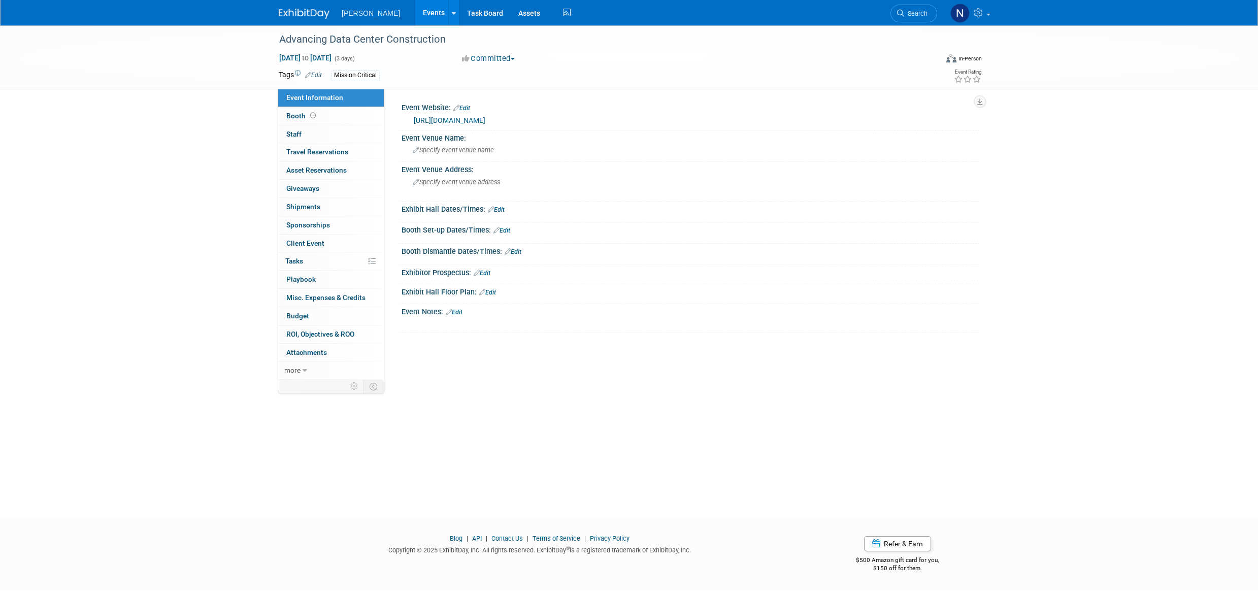
click at [306, 132] on link "0 Staff 0" at bounding box center [331, 134] width 106 height 18
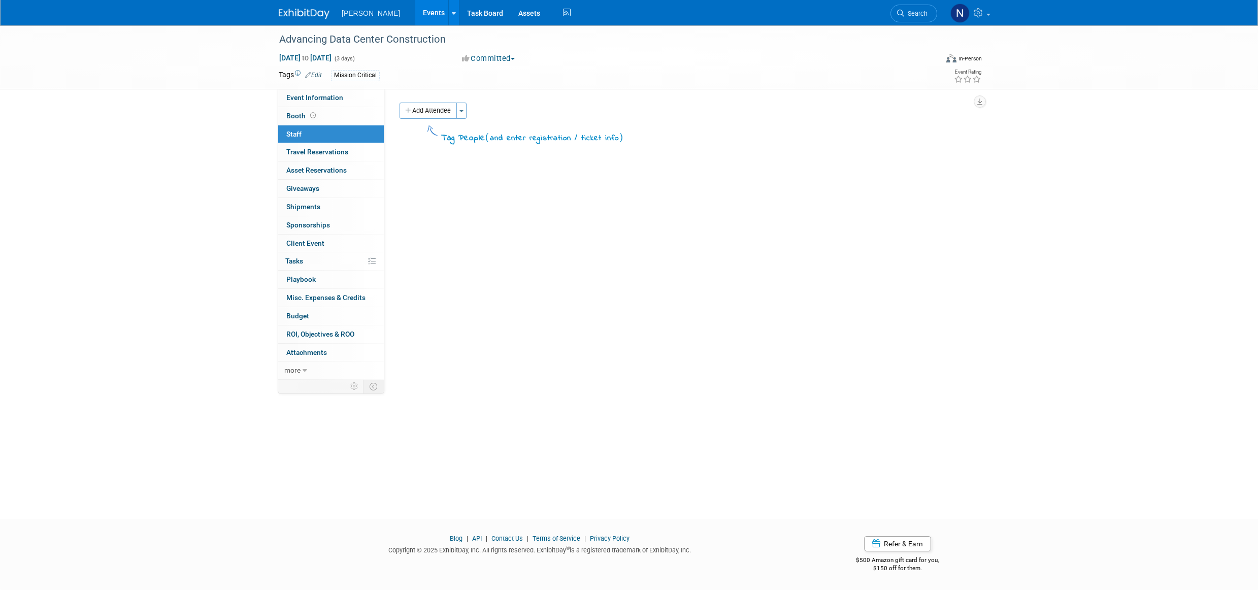
click at [463, 111] on span "button" at bounding box center [461, 111] width 4 height 2
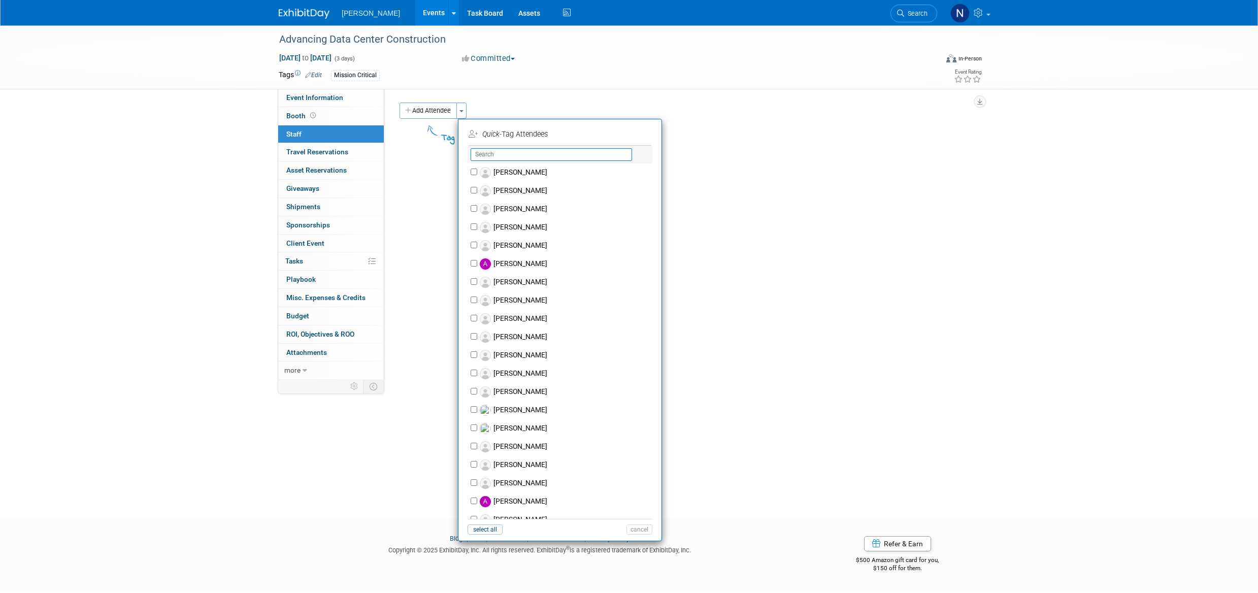
click at [530, 153] on input "text" at bounding box center [551, 154] width 161 height 13
type input "s"
type input "l"
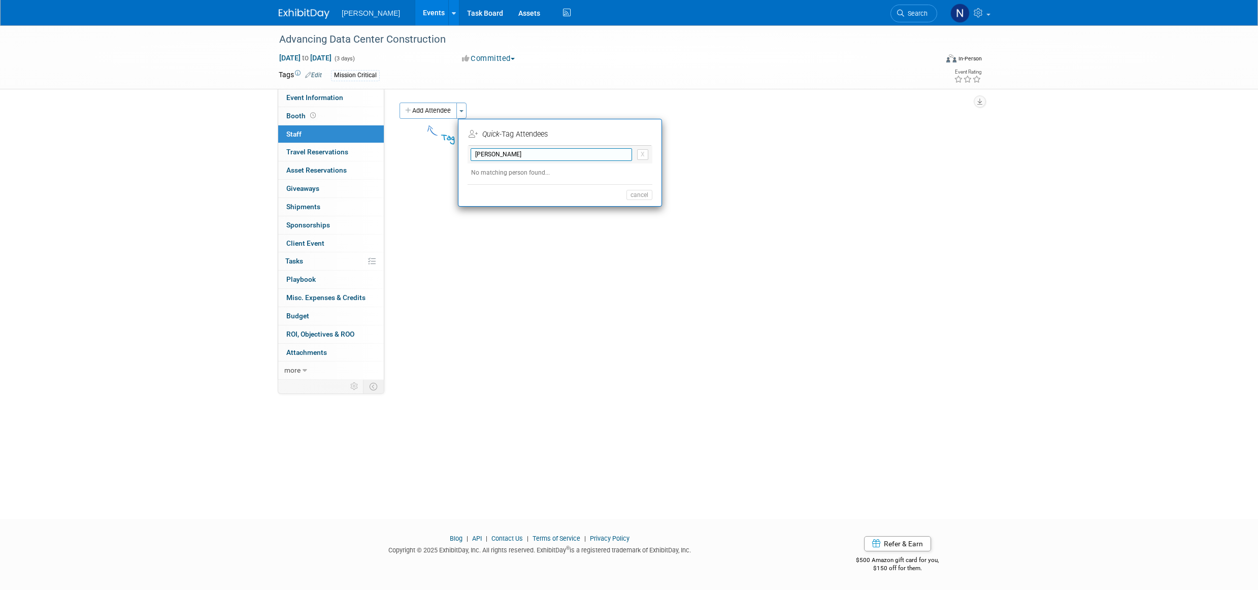
type input "Trisha"
click at [553, 285] on div "Event Website: Edit https://advancing-data-center-construction.com/advancing-da…" at bounding box center [681, 234] width 595 height 291
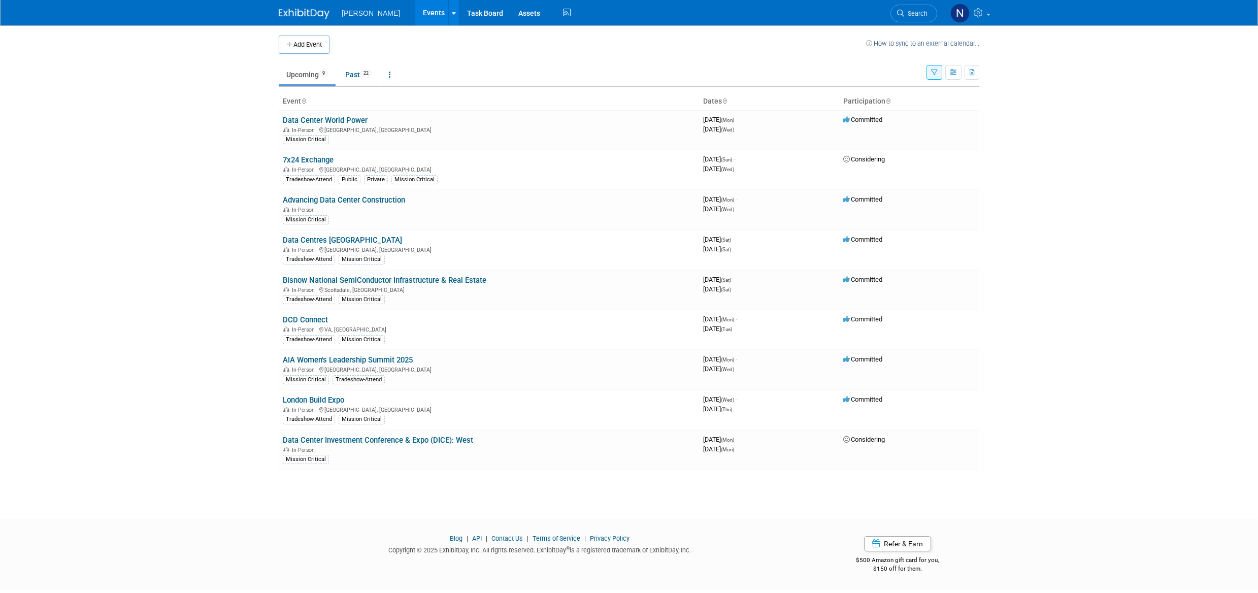
click at [371, 441] on link "Data Center Investment Conference & Expo (DICE): West" at bounding box center [378, 440] width 190 height 9
click at [403, 282] on link "Bisnow National SemiConductor Infrastructure & Real Estate" at bounding box center [385, 280] width 204 height 9
click at [302, 121] on link "Data Center World Power" at bounding box center [325, 120] width 85 height 9
click at [361, 122] on link "Data Center World Power" at bounding box center [325, 120] width 85 height 9
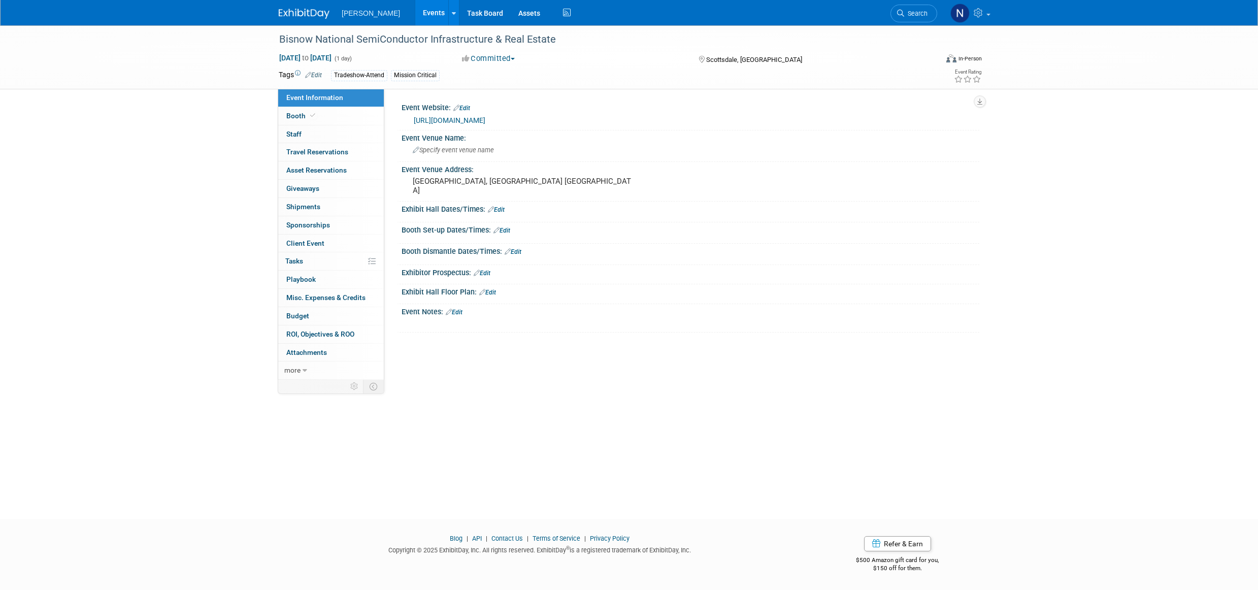
click at [515, 59] on span "button" at bounding box center [513, 59] width 4 height 2
click at [306, 316] on span "Budget" at bounding box center [297, 316] width 23 height 8
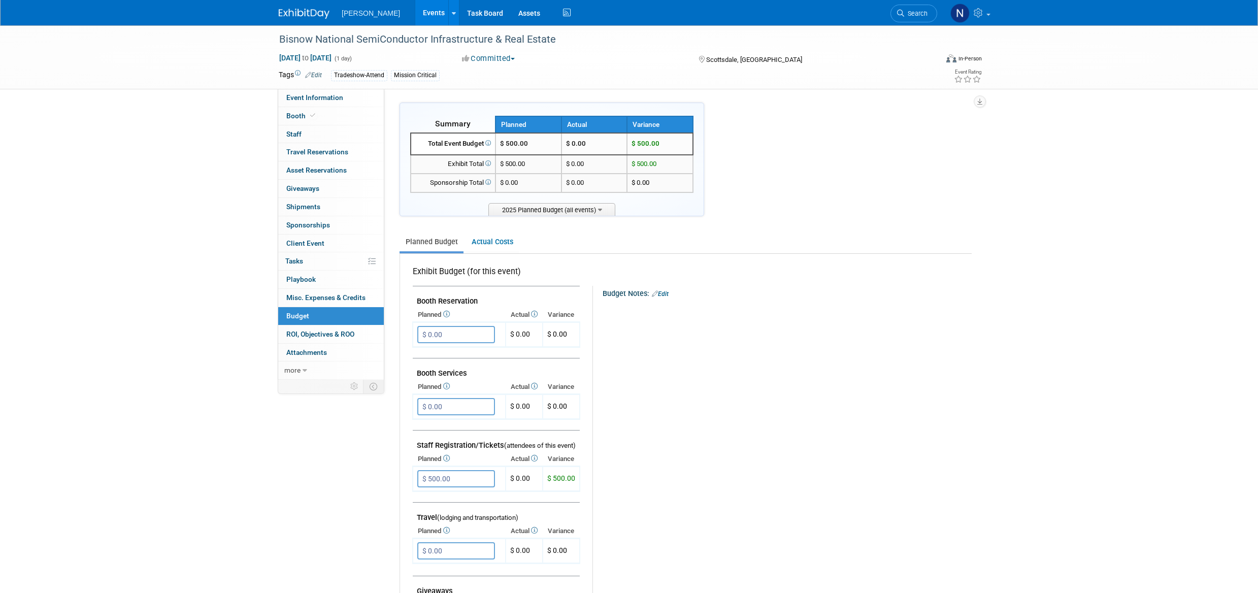
click at [515, 58] on span "button" at bounding box center [513, 59] width 4 height 2
click at [499, 103] on link "Not Going" at bounding box center [499, 103] width 80 height 14
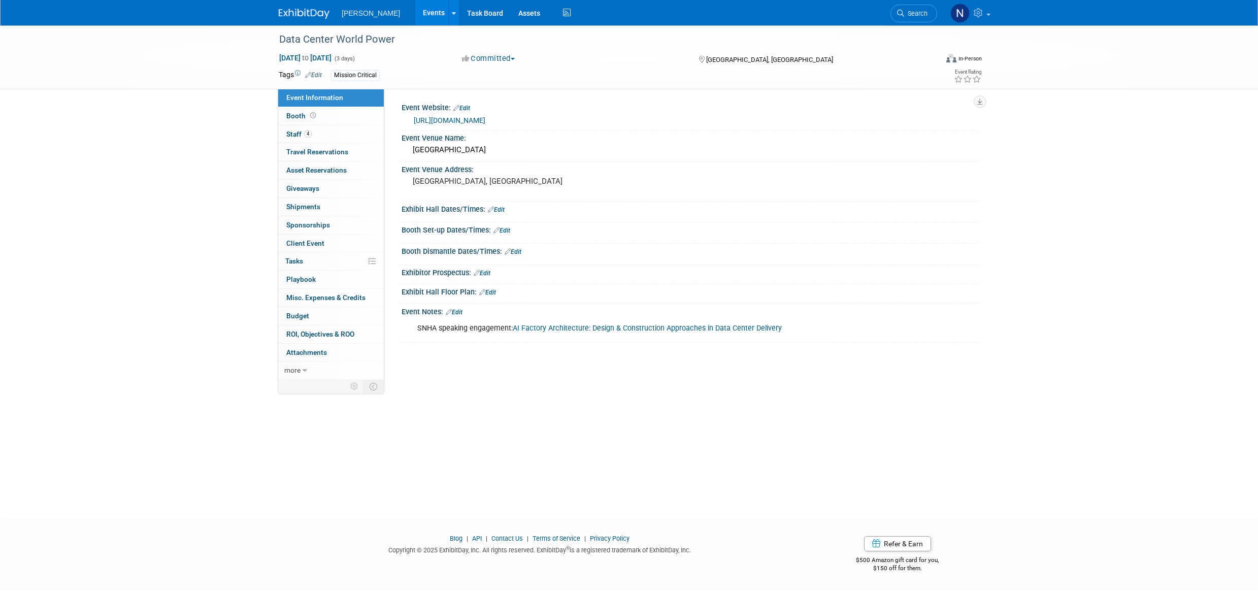
click at [294, 135] on span "Staff 4" at bounding box center [298, 134] width 25 height 8
click at [376, 37] on div "Data Center World Power" at bounding box center [599, 39] width 646 height 18
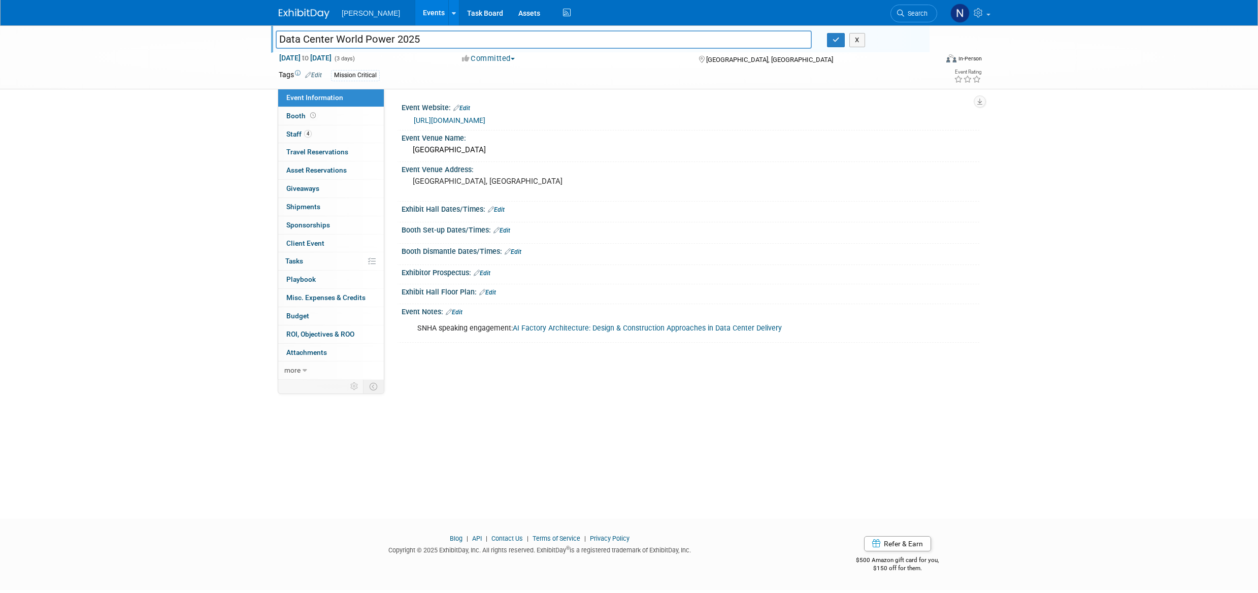
click at [365, 39] on input "Data Center World Power 2025" at bounding box center [544, 39] width 536 height 18
type input "Data Center World (DCW)Power 2025"
click at [304, 317] on span "Budget" at bounding box center [297, 316] width 23 height 8
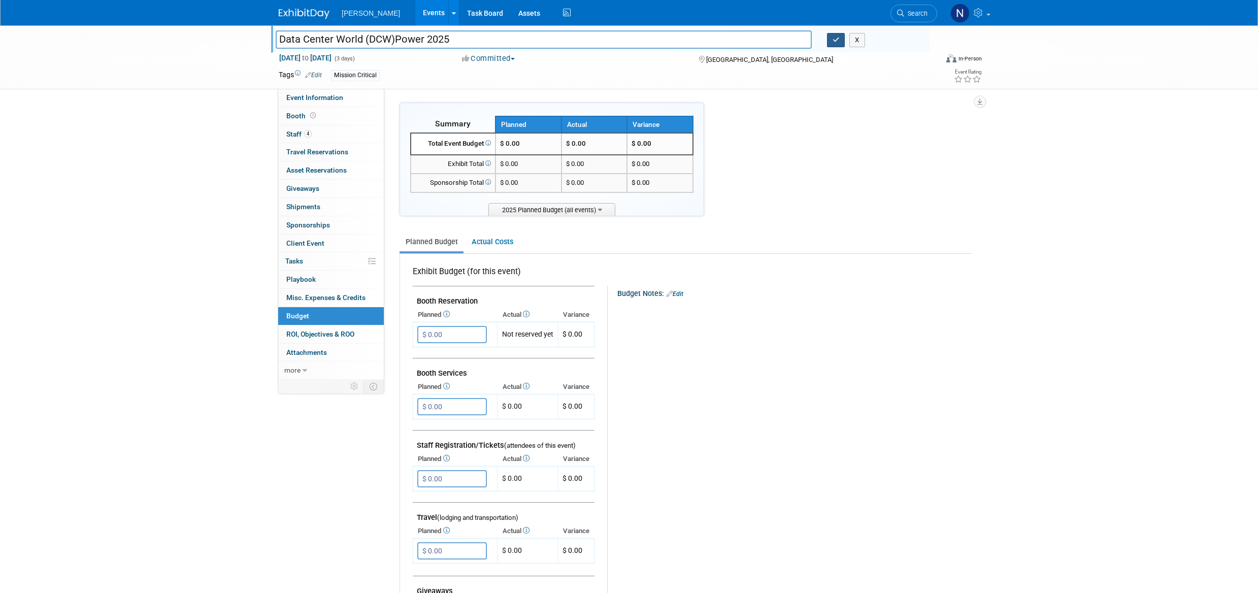
click at [839, 43] on icon "button" at bounding box center [835, 40] width 7 height 7
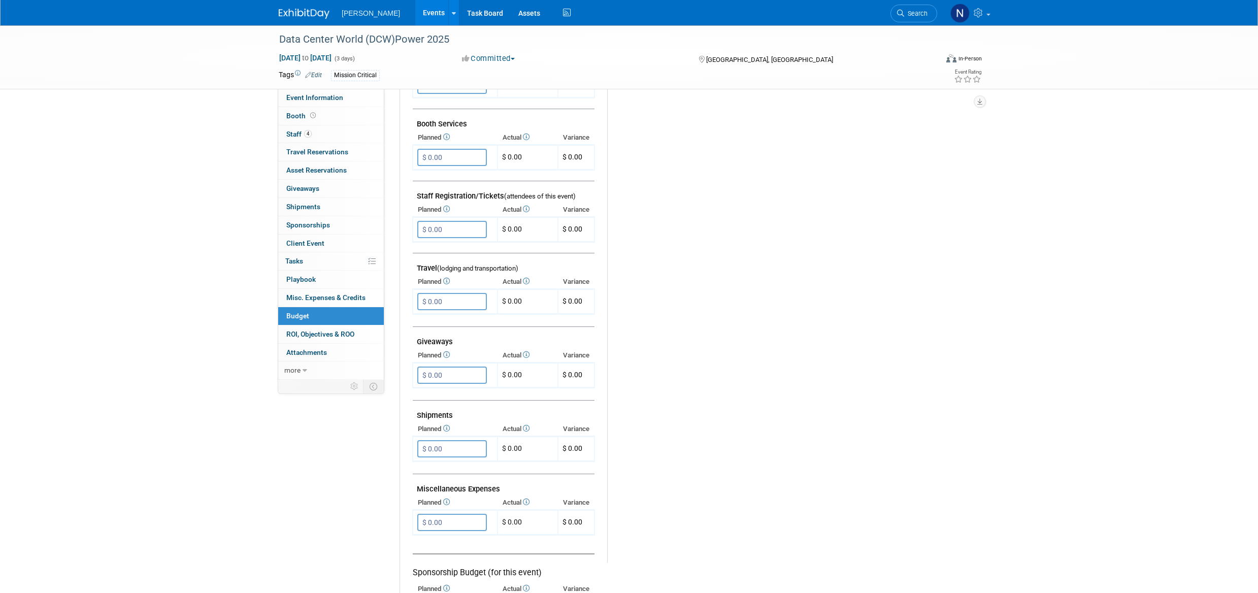
scroll to position [51, 0]
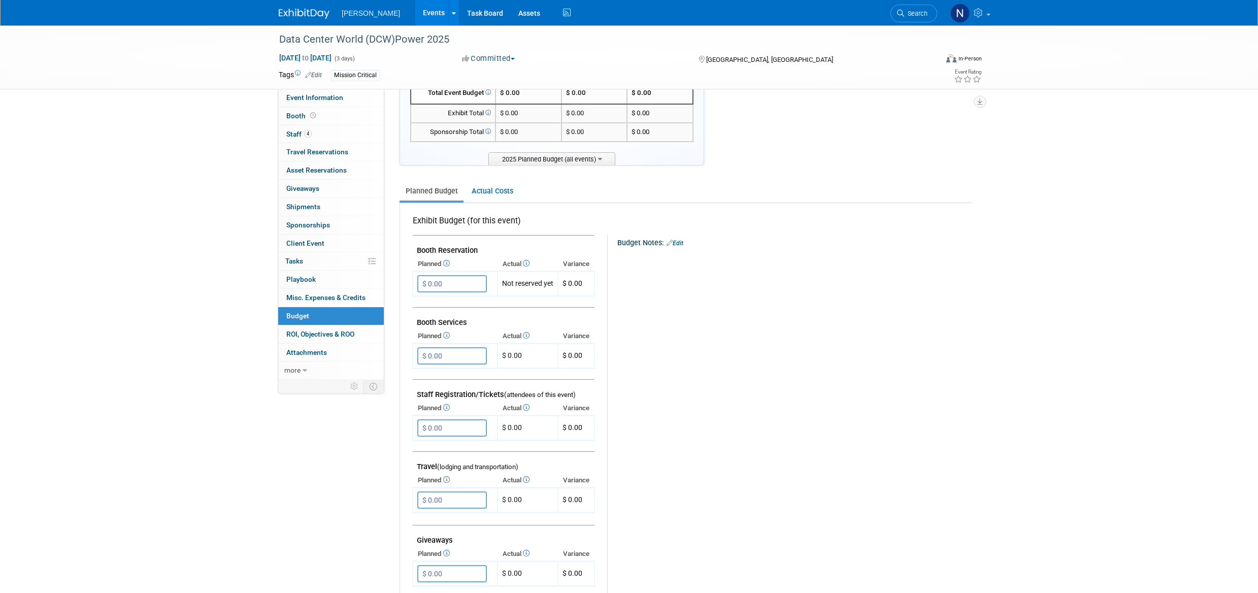
click at [295, 135] on span "Staff 4" at bounding box center [298, 134] width 25 height 8
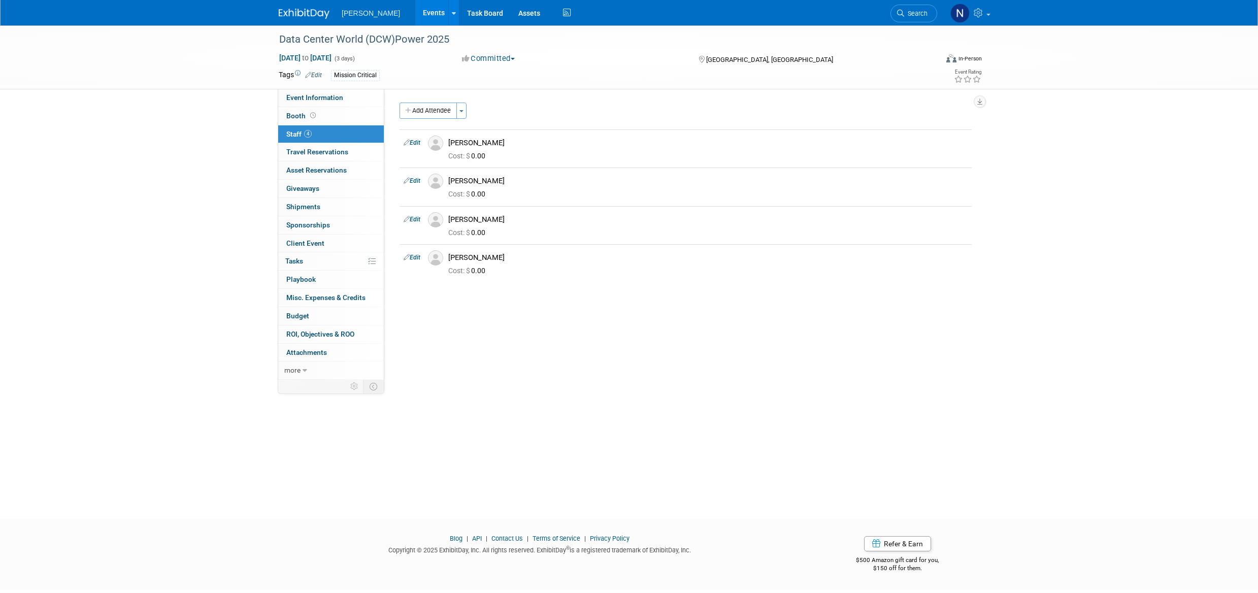
click at [471, 156] on span "Cost: $" at bounding box center [459, 156] width 23 height 8
click at [479, 154] on span "Cost: $ 0.00" at bounding box center [468, 156] width 41 height 8
click at [478, 155] on span "Cost: $ 0.00" at bounding box center [468, 156] width 41 height 8
click at [416, 142] on link "Edit" at bounding box center [412, 142] width 17 height 7
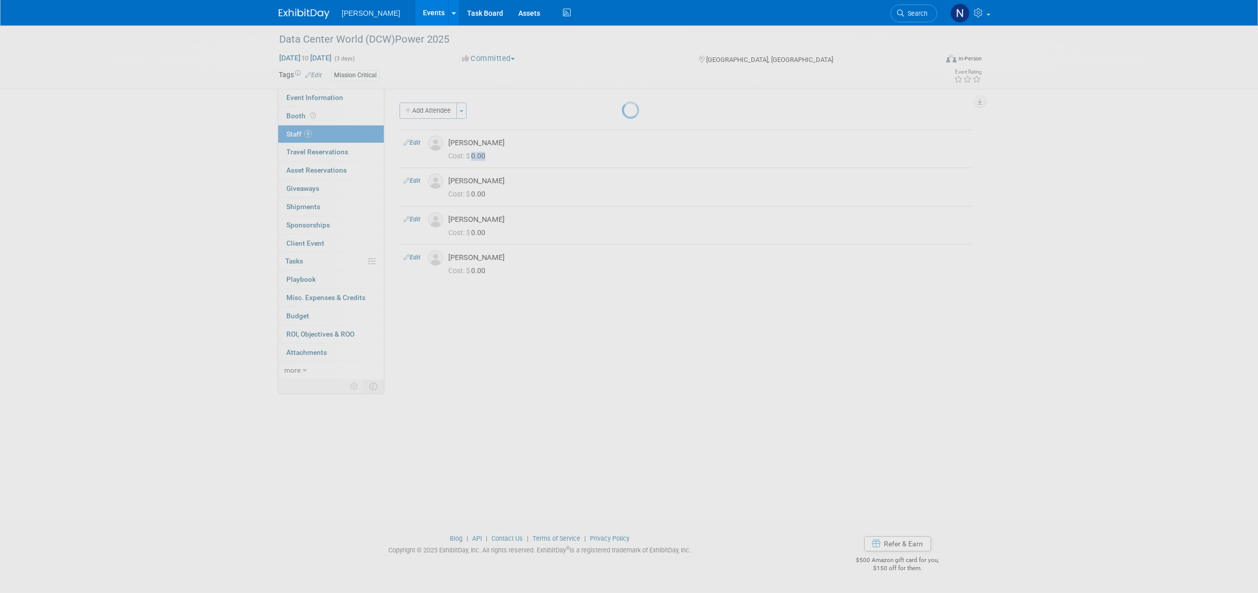
select select "a51188b3-e01e-4bb2-9f45-3d9196454c8b"
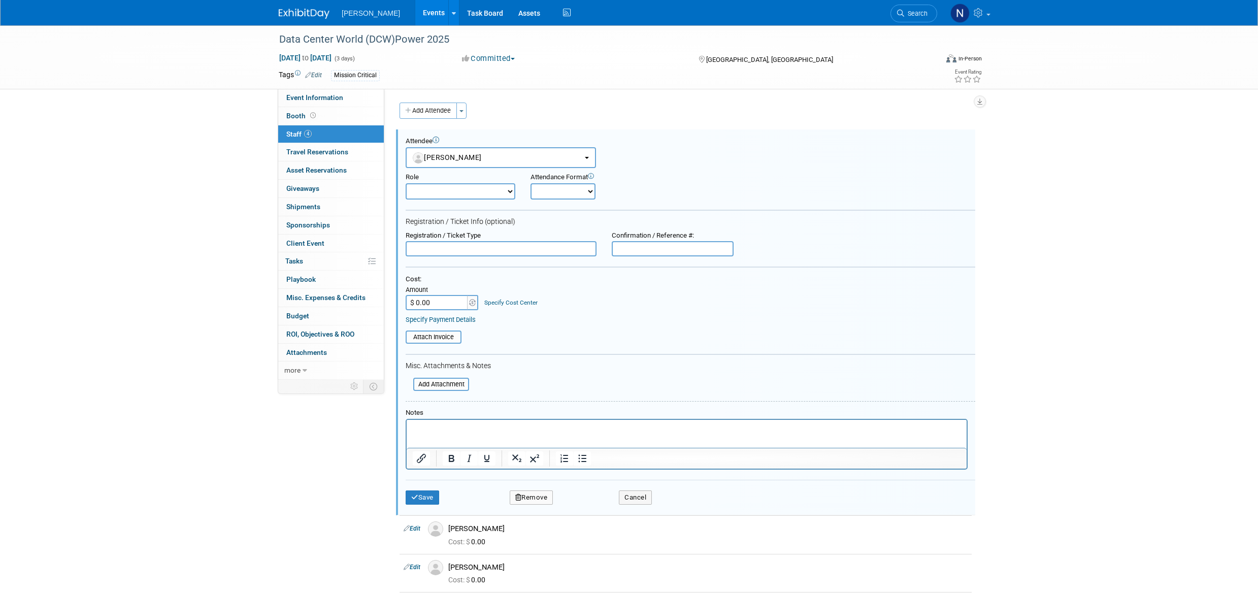
click at [511, 192] on select "Demonstrator Host Planner Presenter Sales Representative Set-up/Dismantle Crew …" at bounding box center [461, 191] width 110 height 16
select select "4"
click at [406, 183] on select "Demonstrator Host Planner Presenter Sales Representative Set-up/Dismantle Crew …" at bounding box center [461, 191] width 110 height 16
click at [415, 302] on input "$ 0.00" at bounding box center [437, 302] width 63 height 15
click at [353, 141] on link "4 Staff 4" at bounding box center [331, 134] width 106 height 18
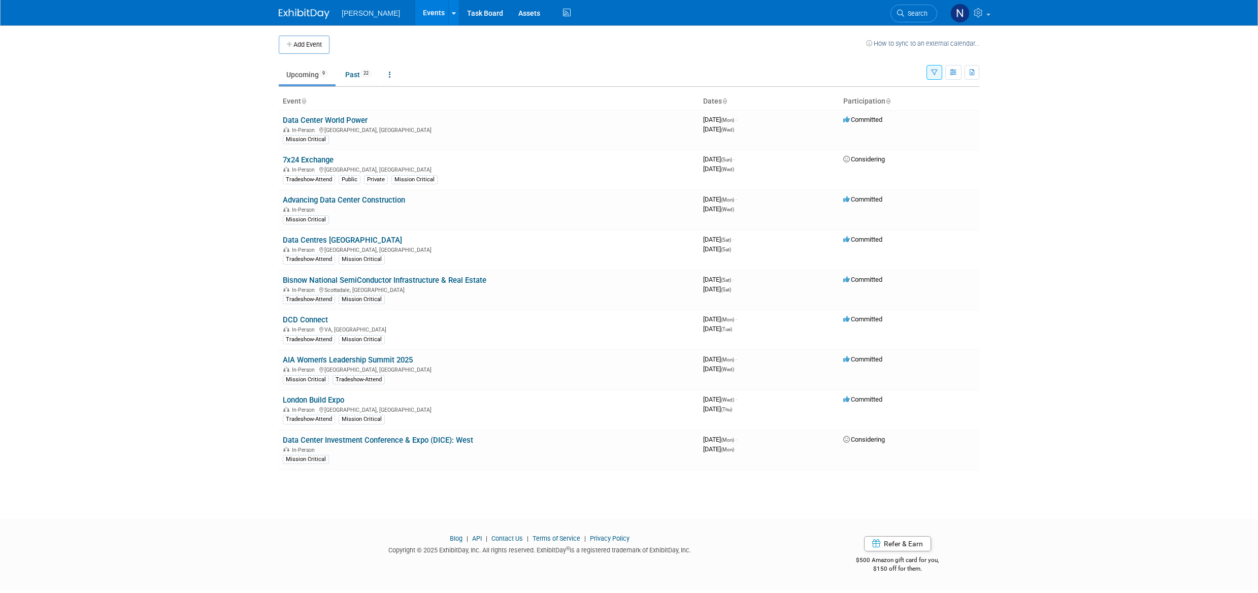
click at [375, 200] on link "Advancing Data Center Construction" at bounding box center [344, 199] width 122 height 9
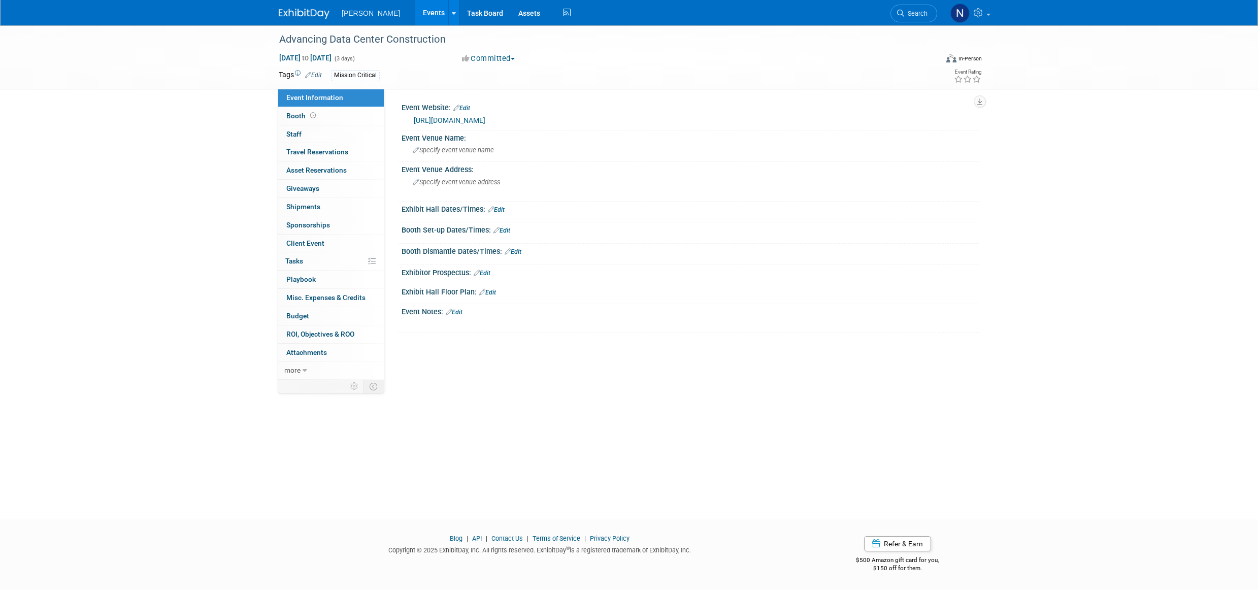
click at [297, 318] on span "Budget" at bounding box center [297, 316] width 23 height 8
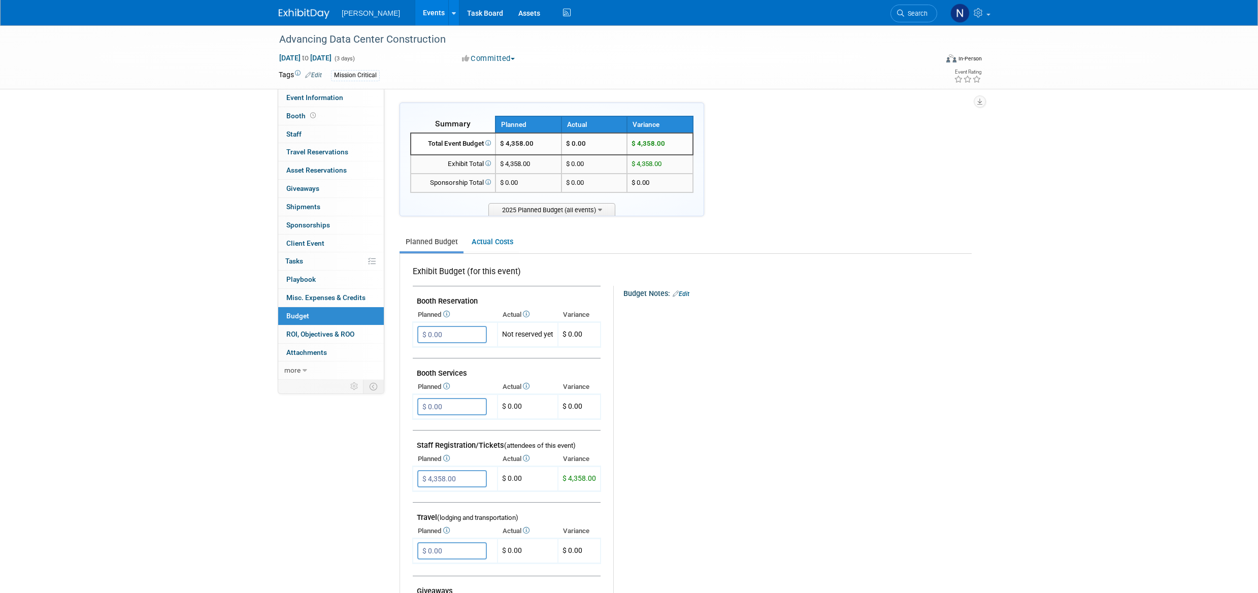
click at [492, 243] on link "Actual Costs" at bounding box center [491, 241] width 53 height 19
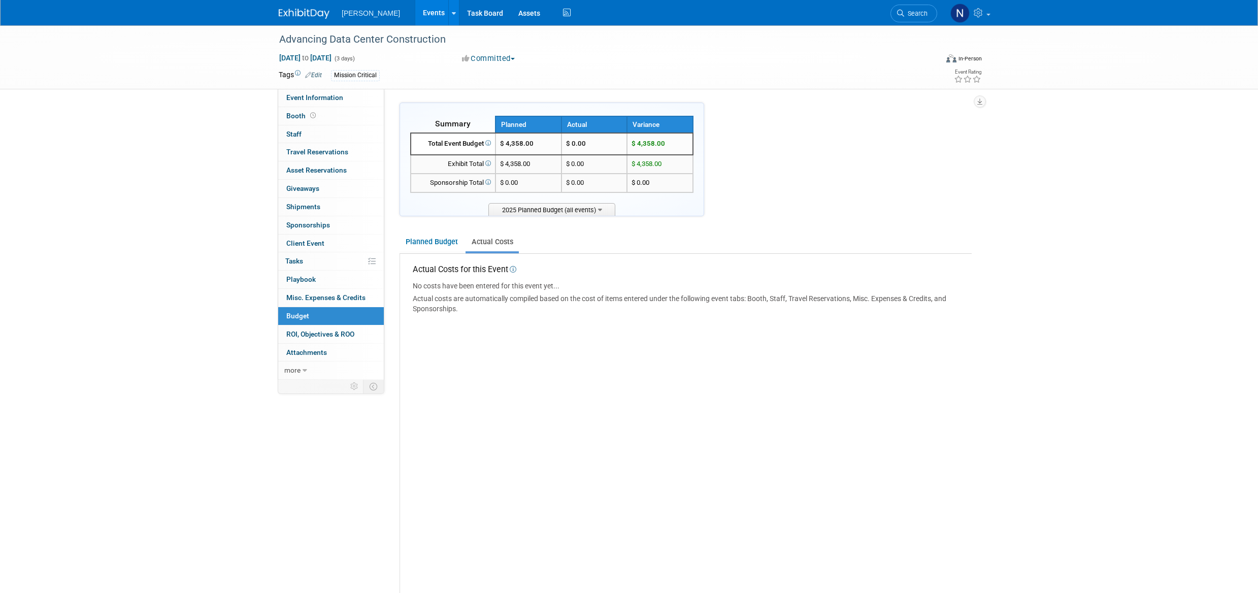
click at [431, 244] on link "Planned Budget" at bounding box center [431, 241] width 64 height 19
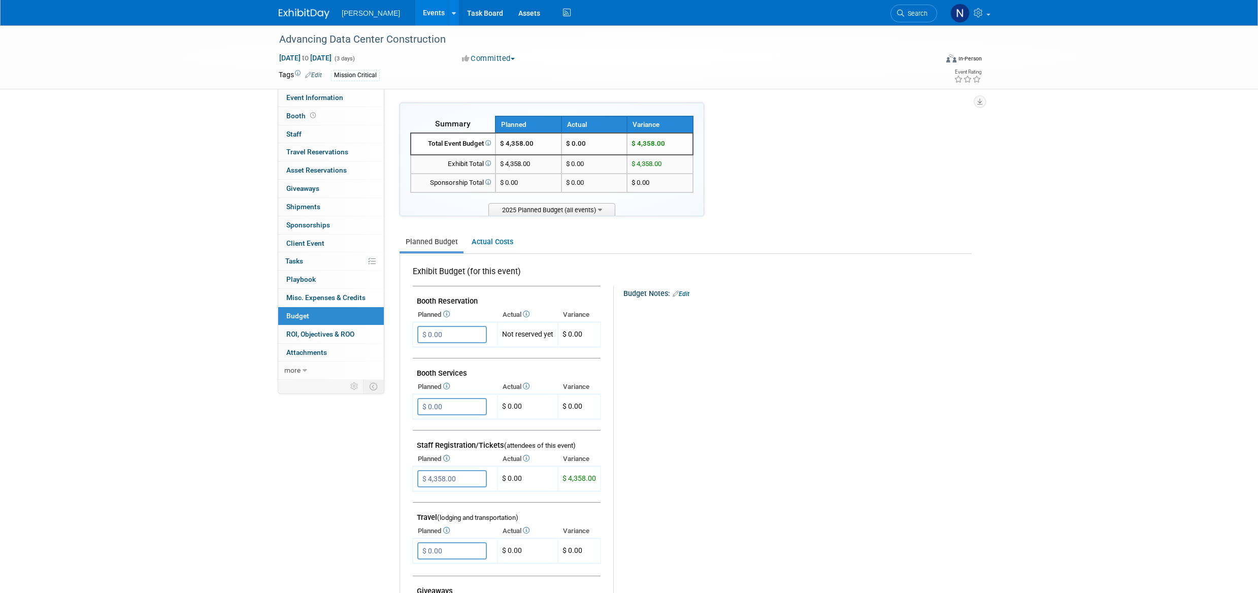
click at [307, 131] on link "0 Staff 0" at bounding box center [331, 134] width 106 height 18
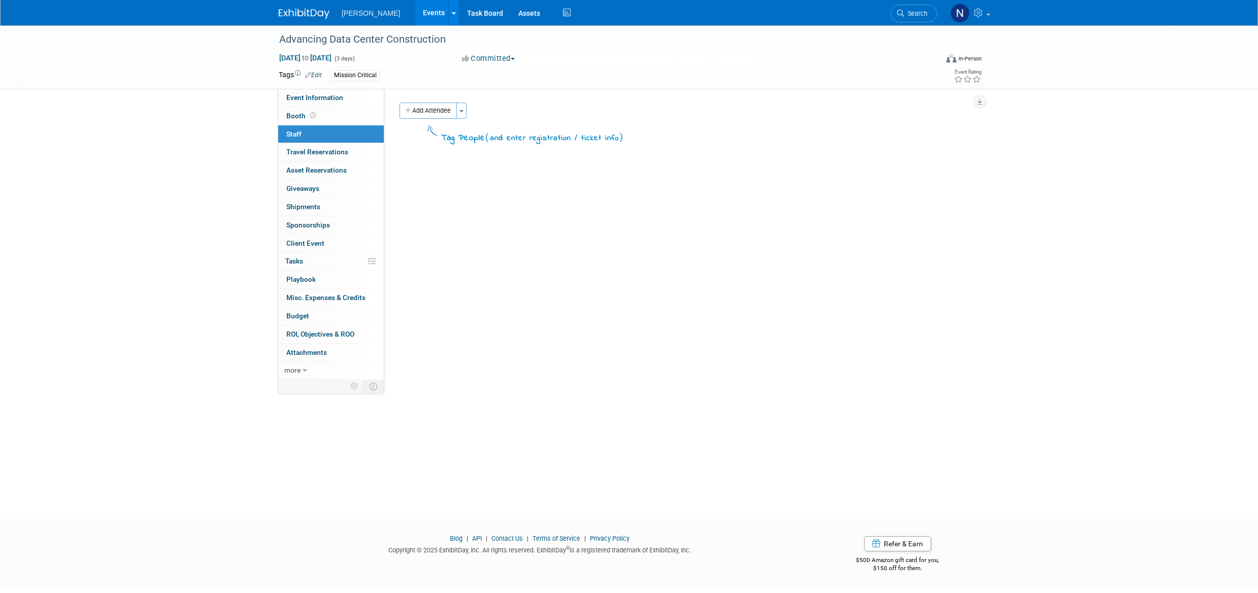
click at [431, 110] on button "Add Attendee" at bounding box center [427, 111] width 57 height 16
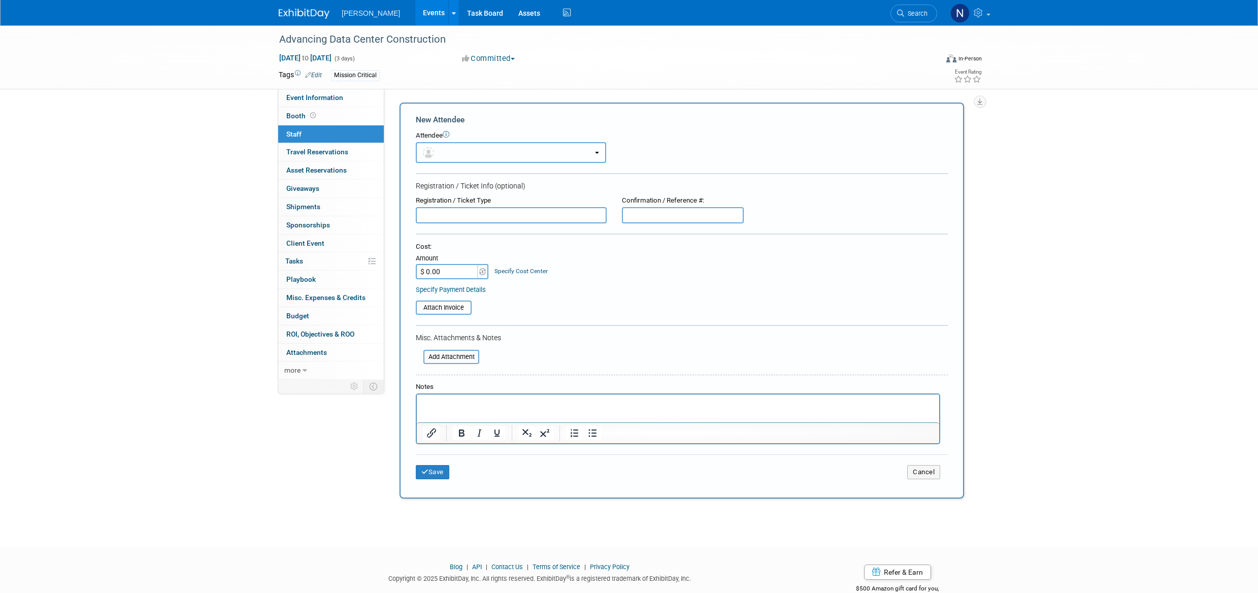
click at [599, 155] on button "button" at bounding box center [511, 152] width 190 height 21
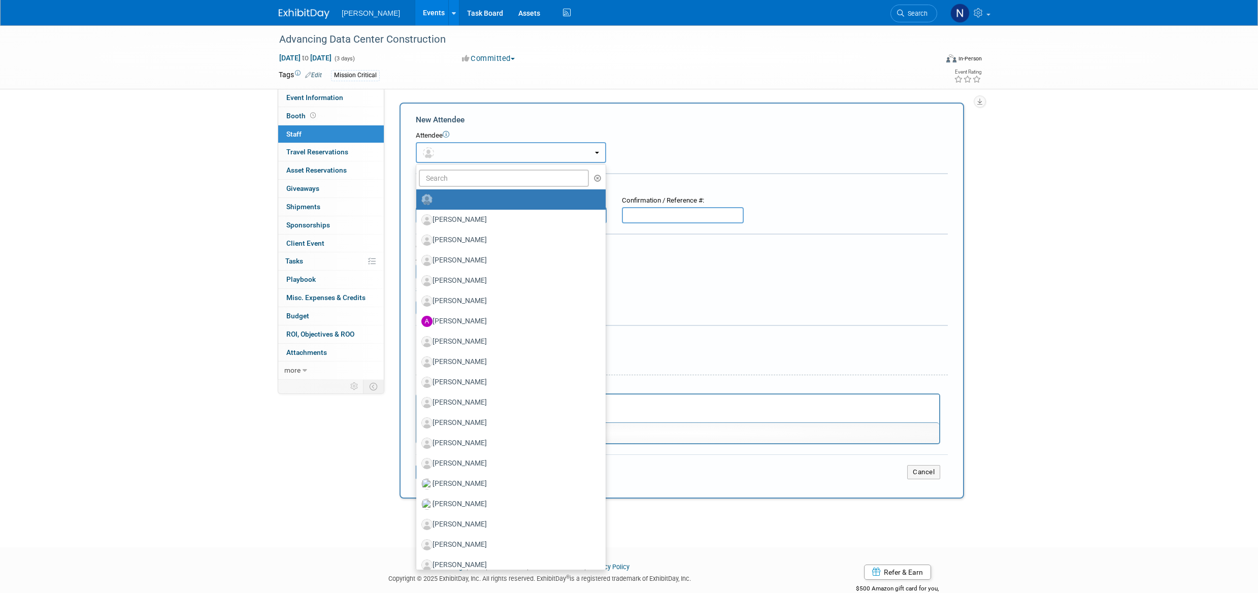
click at [598, 155] on button "button" at bounding box center [511, 152] width 190 height 21
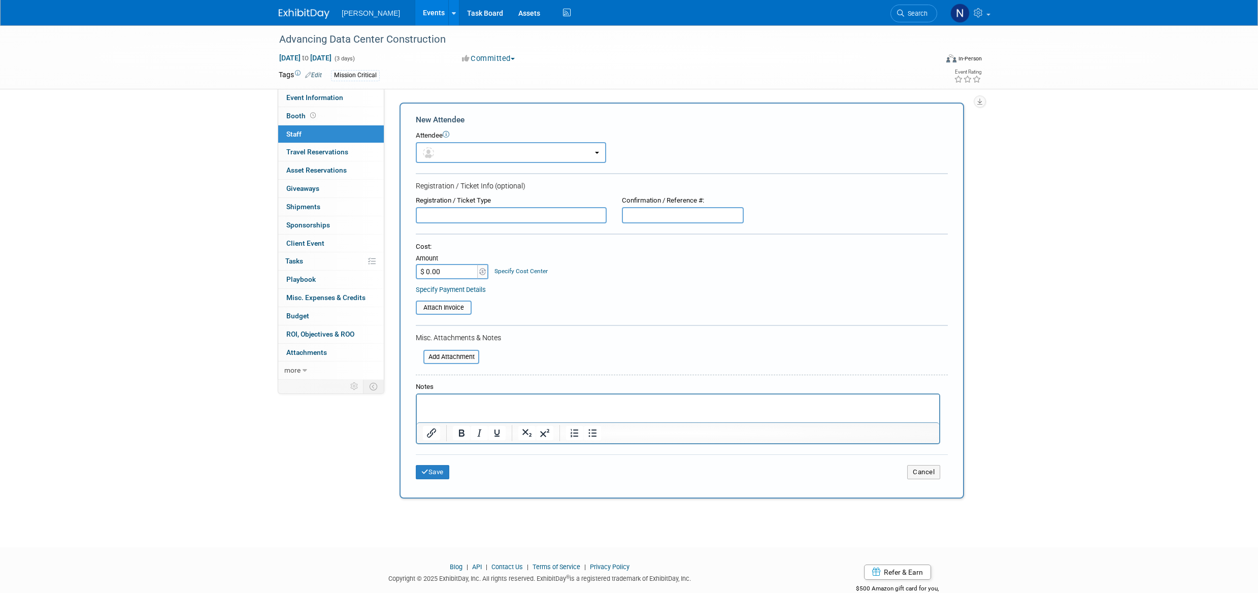
click at [437, 406] on p "Rich Text Area. Press ALT-0 for help." at bounding box center [678, 403] width 511 height 10
click at [315, 317] on link "Budget" at bounding box center [331, 316] width 106 height 18
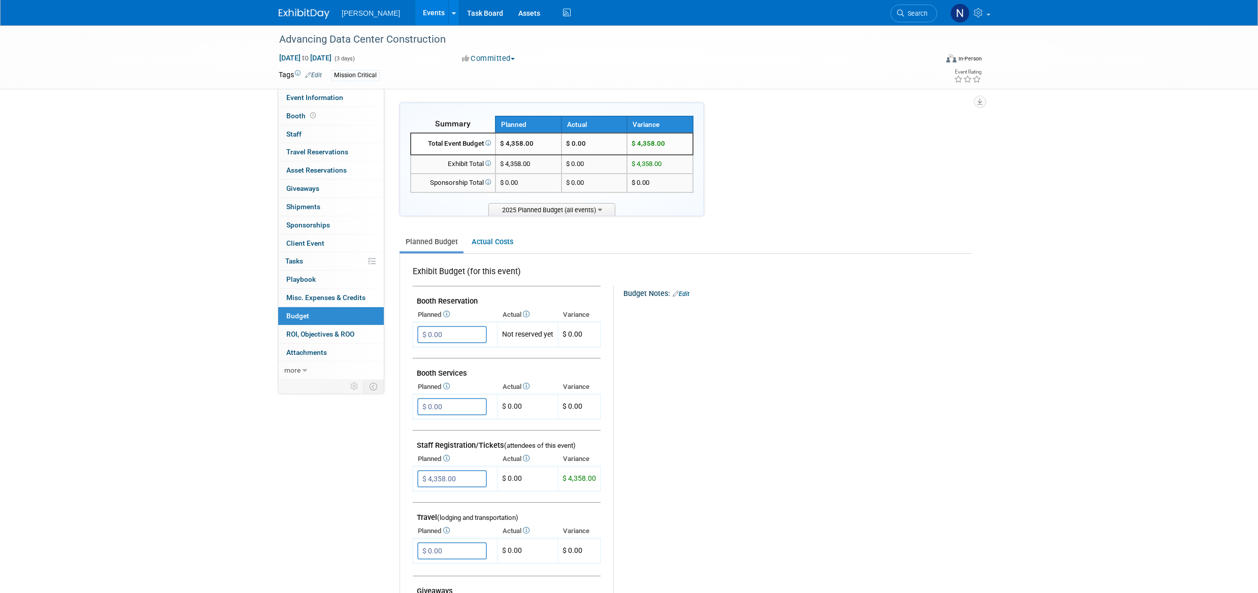
click at [308, 141] on link "0 Staff 0" at bounding box center [331, 134] width 106 height 18
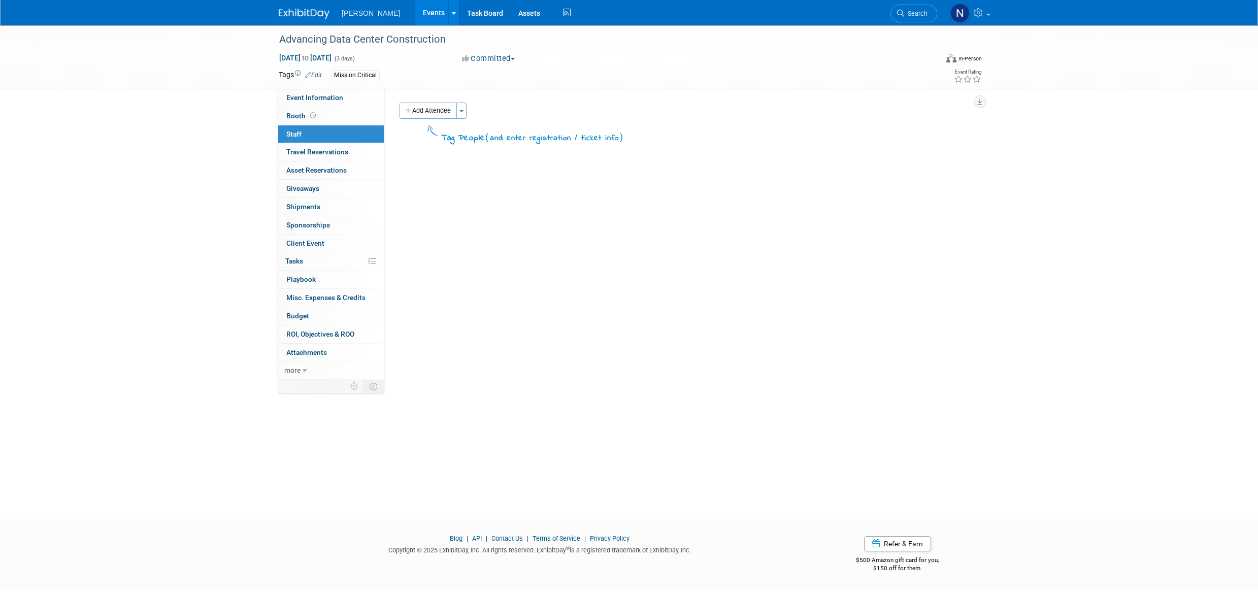
click at [434, 114] on button "Add Attendee" at bounding box center [427, 111] width 57 height 16
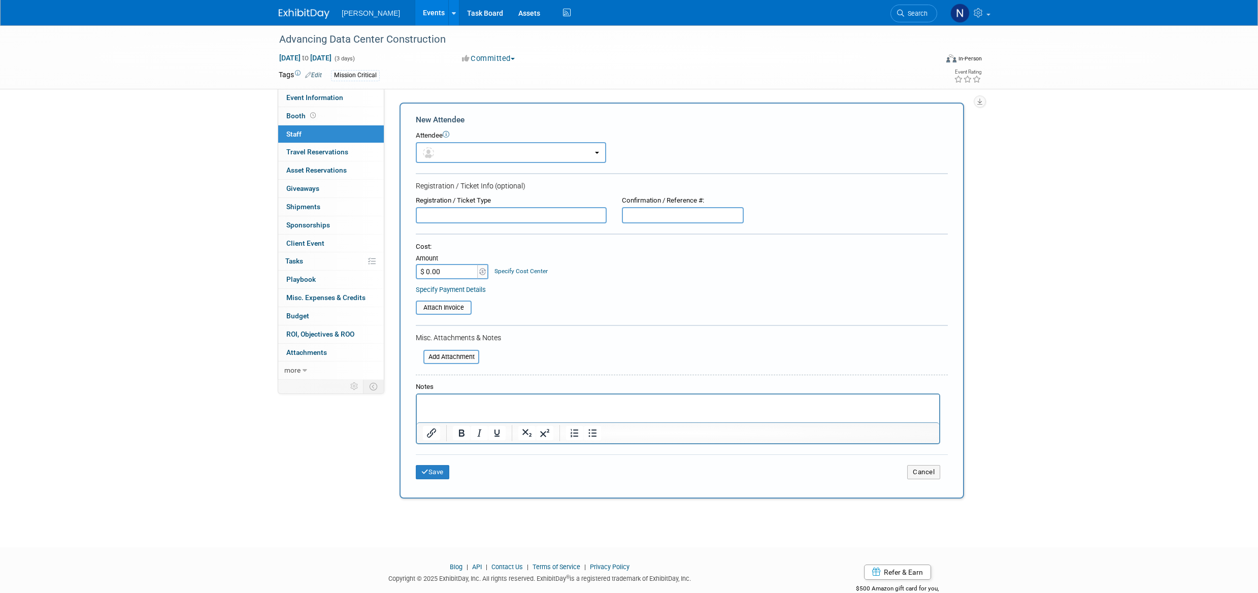
click at [449, 269] on input "$ 0.00" at bounding box center [447, 271] width 63 height 15
type input "$ 4,358.00"
click at [431, 395] on html at bounding box center [678, 401] width 522 height 14
click at [440, 472] on button "Save" at bounding box center [433, 472] width 34 height 14
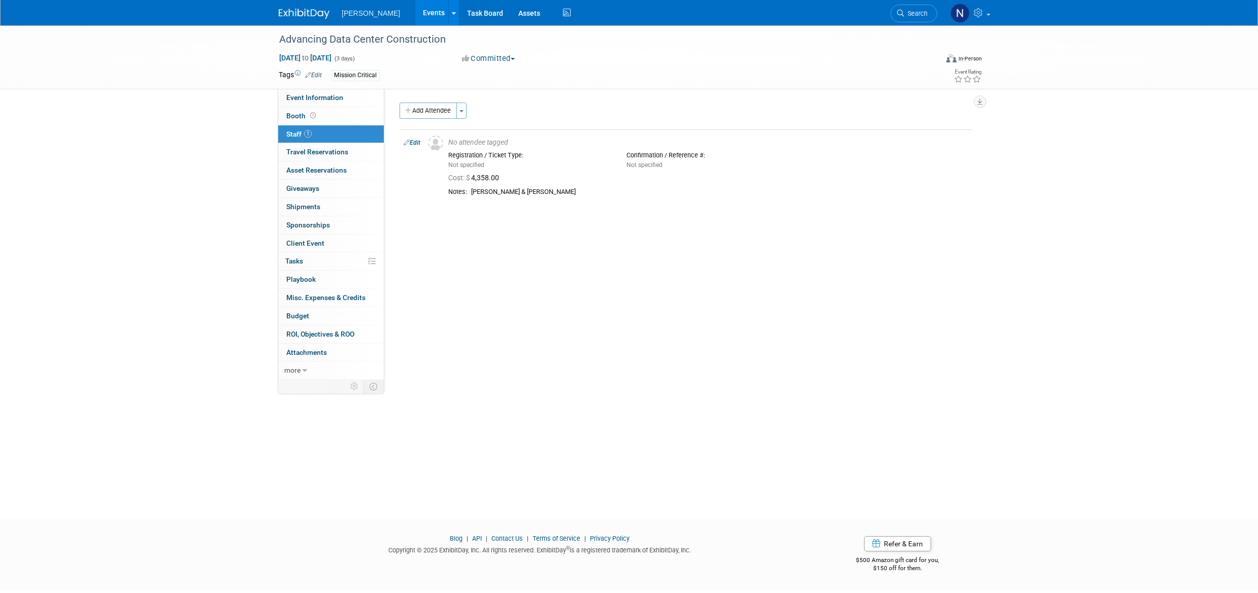
click at [298, 318] on span "Budget" at bounding box center [297, 316] width 23 height 8
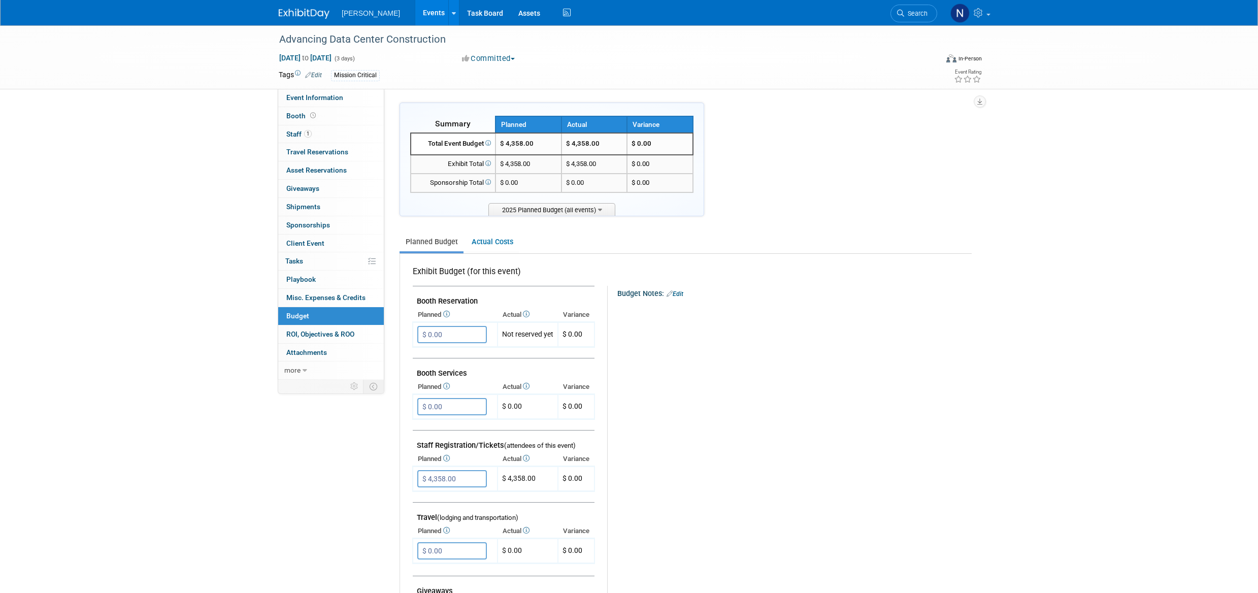
click at [501, 248] on link "Actual Costs" at bounding box center [491, 241] width 53 height 19
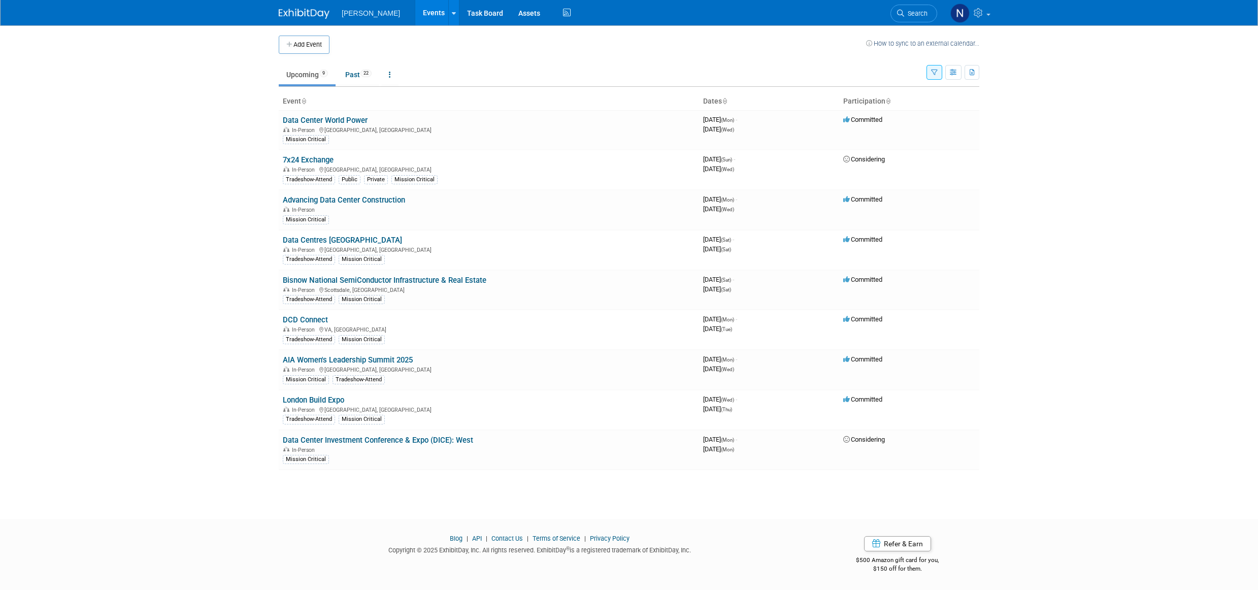
click at [328, 119] on link "Data Center World Power" at bounding box center [325, 120] width 85 height 9
click at [476, 441] on td "Data Center Investment Conference & Expo (DICE): West In-Person Mission Critical" at bounding box center [489, 450] width 420 height 40
click at [353, 74] on link "Past 22" at bounding box center [359, 74] width 42 height 19
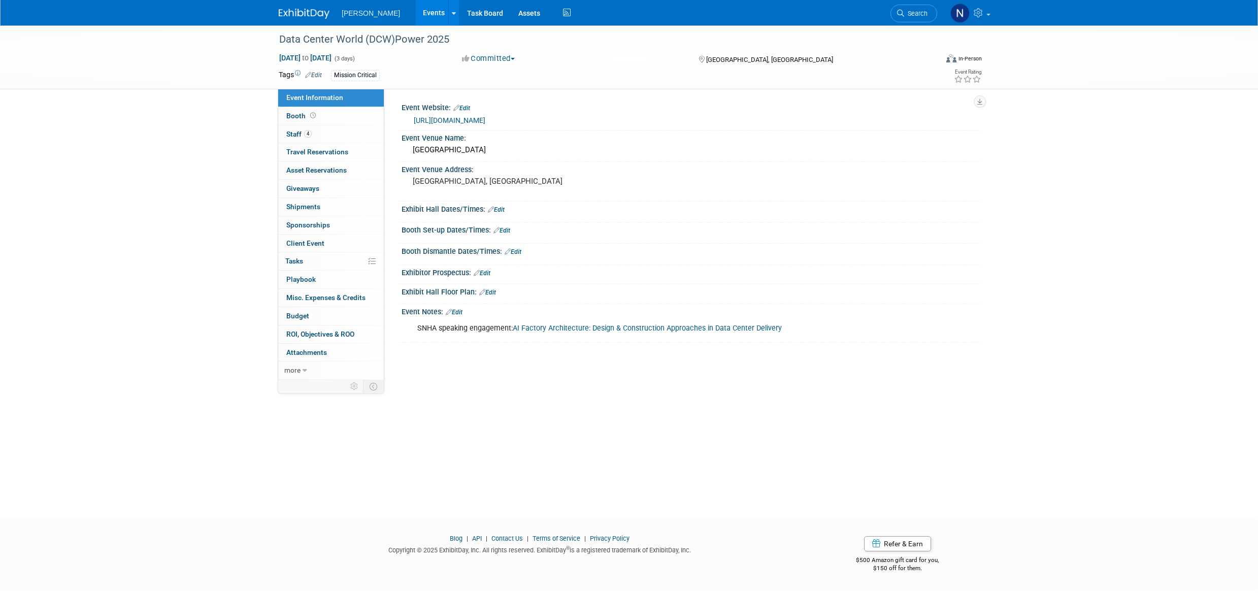
click at [519, 58] on button "Committed" at bounding box center [488, 58] width 60 height 11
click at [438, 39] on div "Data Center World (DCW)Power 2025" at bounding box center [599, 39] width 646 height 18
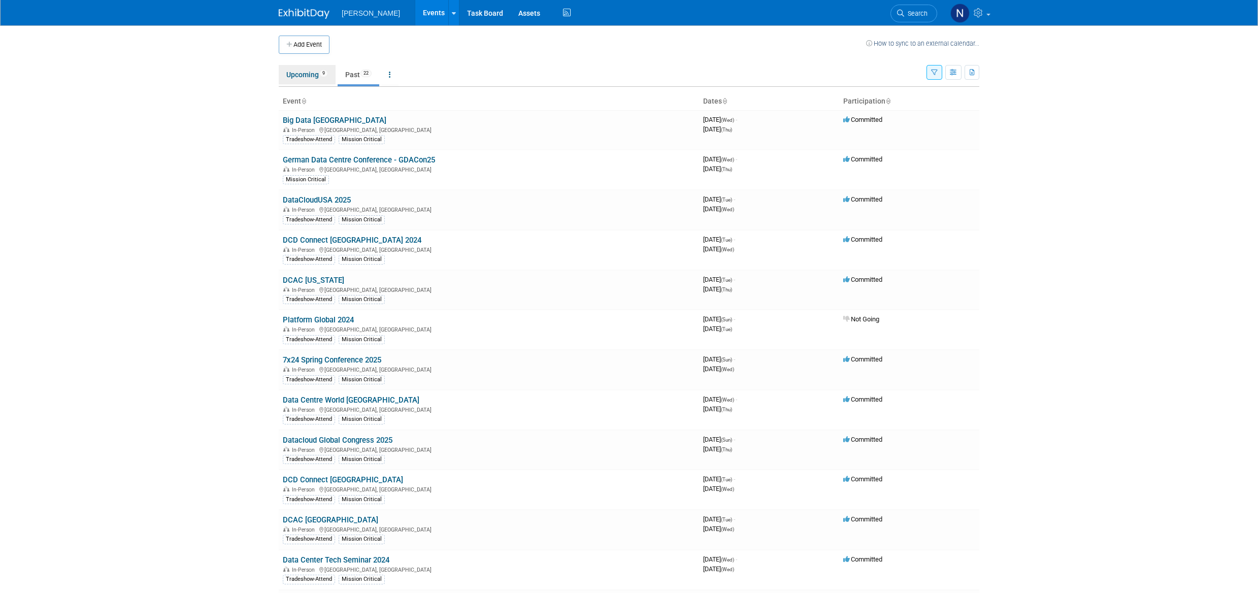
click at [304, 74] on link "Upcoming 9" at bounding box center [307, 74] width 57 height 19
